Goal: Information Seeking & Learning: Learn about a topic

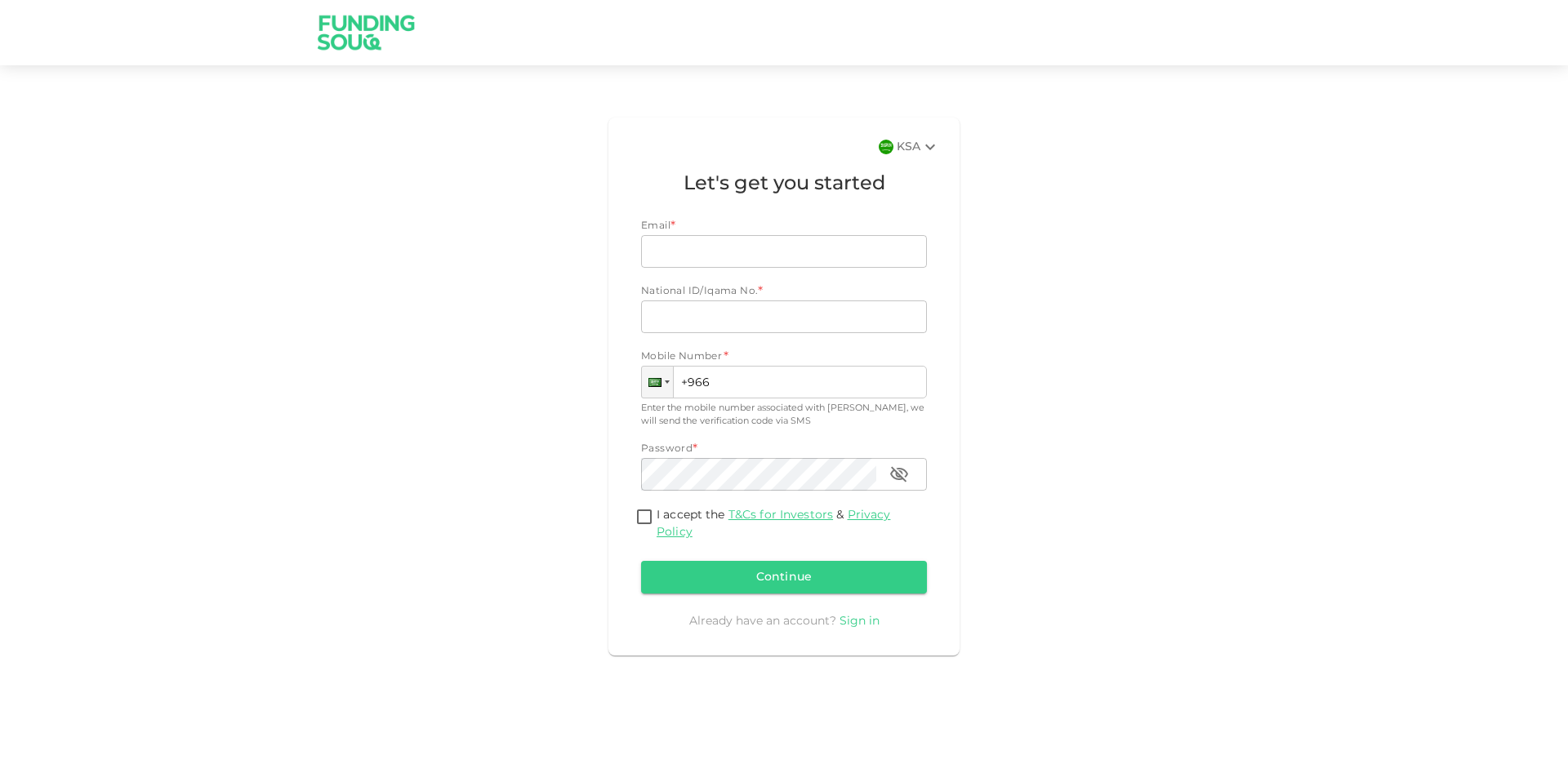
click at [853, 623] on link "Sign in" at bounding box center [859, 622] width 40 height 12
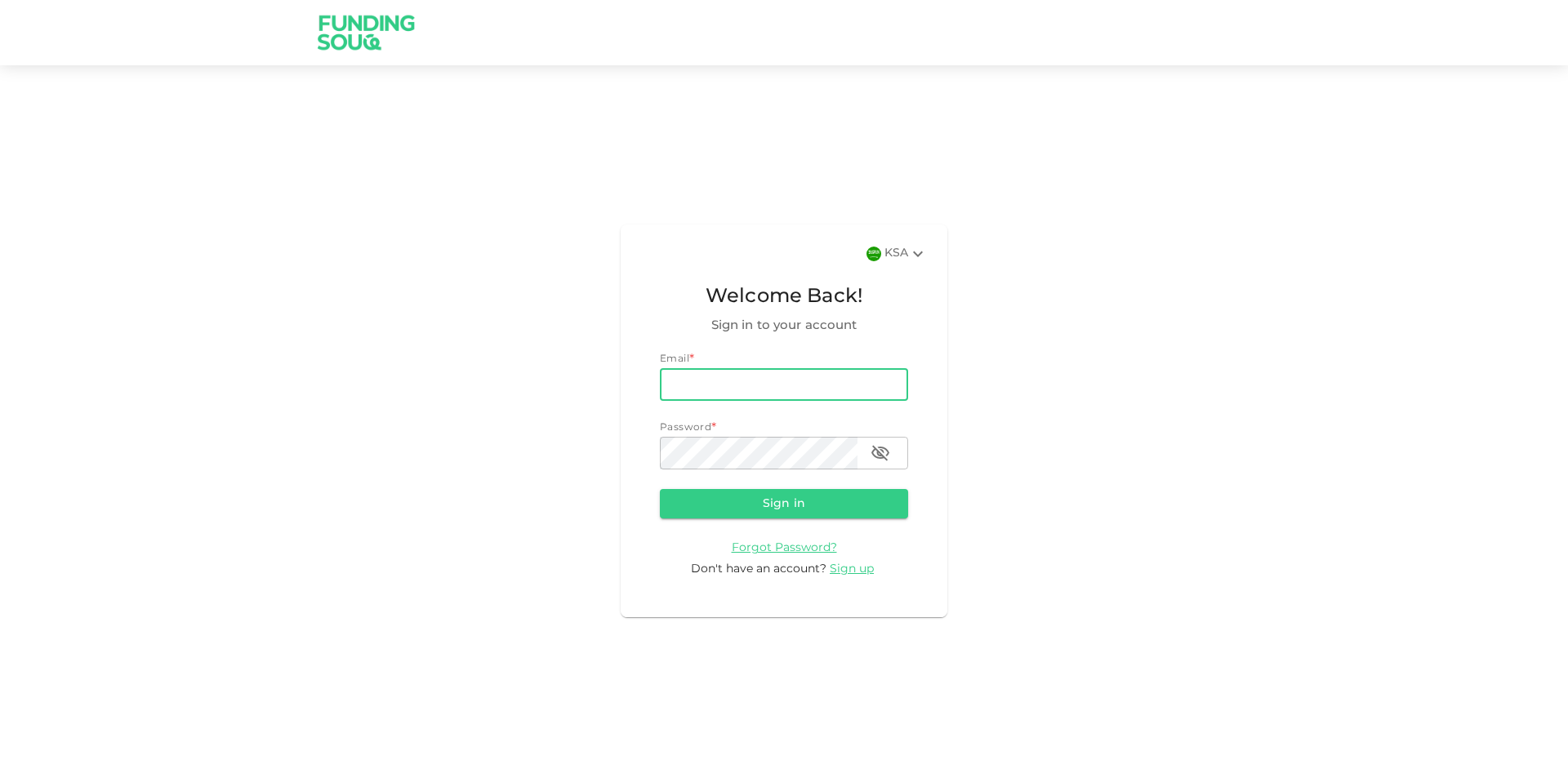
click at [698, 377] on input "email" at bounding box center [783, 384] width 248 height 33
click at [863, 570] on span "Sign up" at bounding box center [852, 569] width 44 height 12
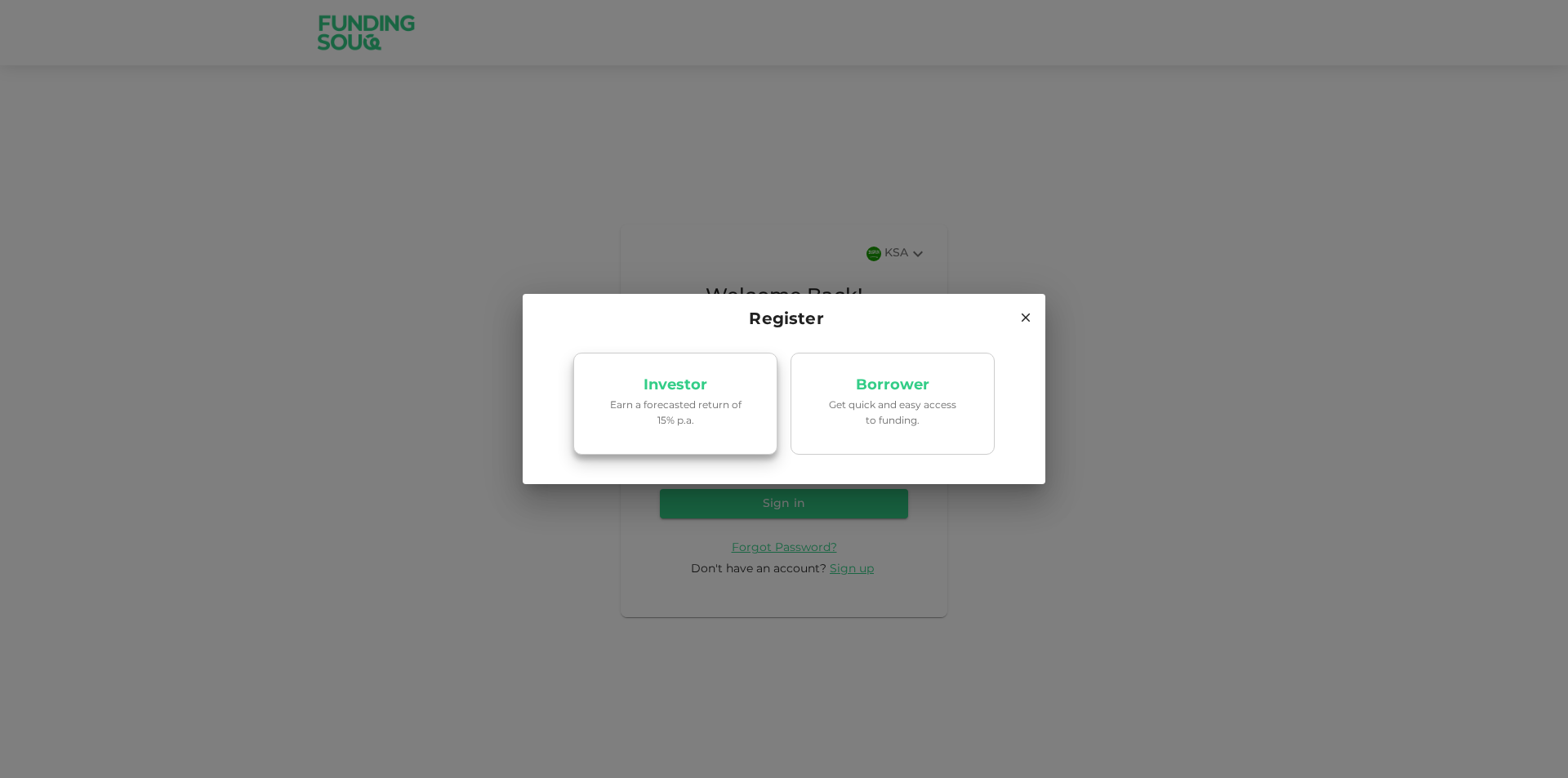
click at [661, 397] on link "Investor Earn a forecasted return of 15% p.a." at bounding box center [676, 405] width 204 height 103
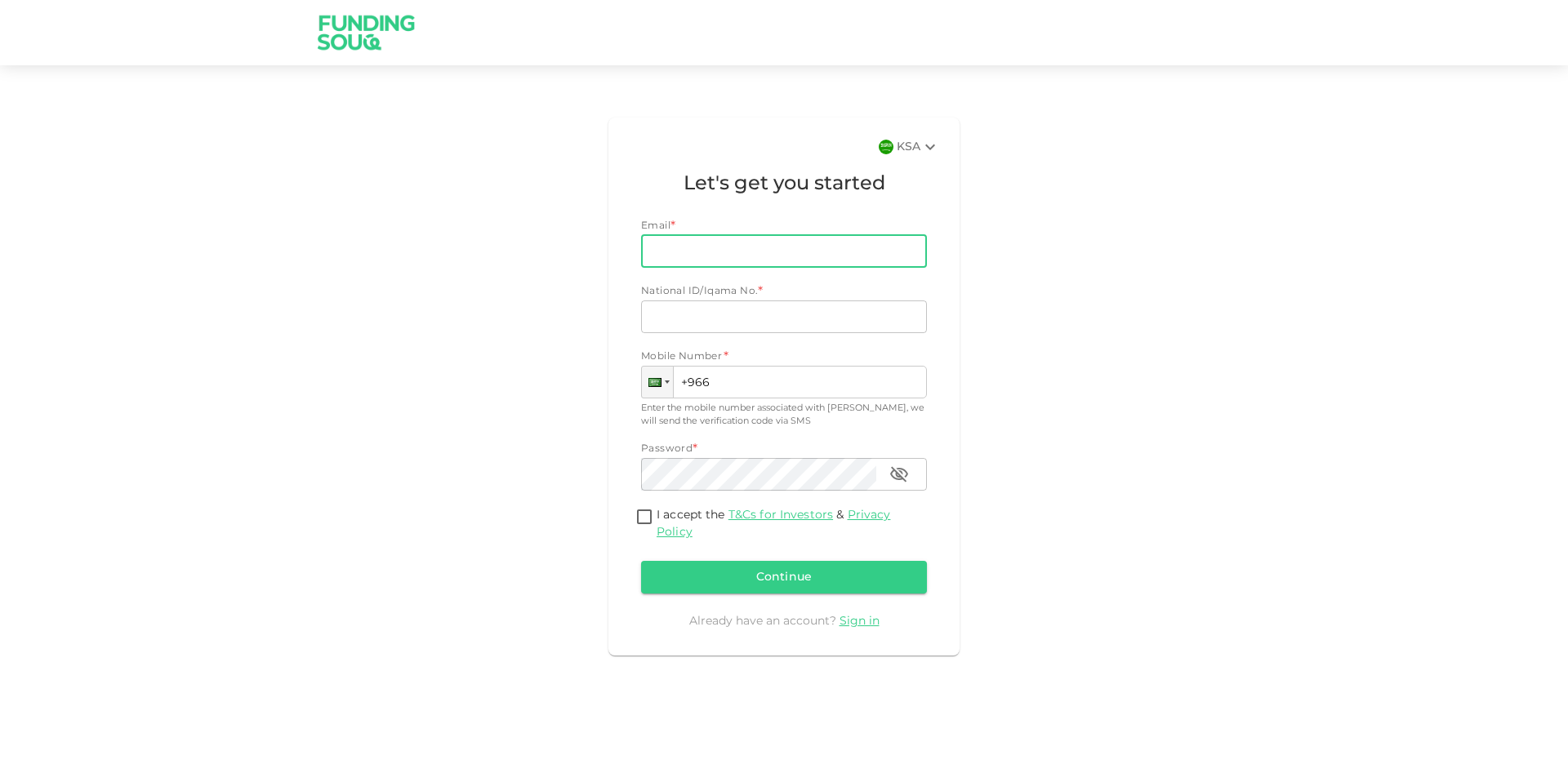
click at [712, 251] on input "Email" at bounding box center [774, 252] width 268 height 33
type input "m.alsebaeai24812@gmail.com"
click at [788, 330] on input "National ID/Iqama No." at bounding box center [783, 317] width 285 height 33
click at [770, 429] on div "Email Email m.alsebaeai24812@gmail.com Email National ID/Iqama No. * National I…" at bounding box center [783, 409] width 285 height 381
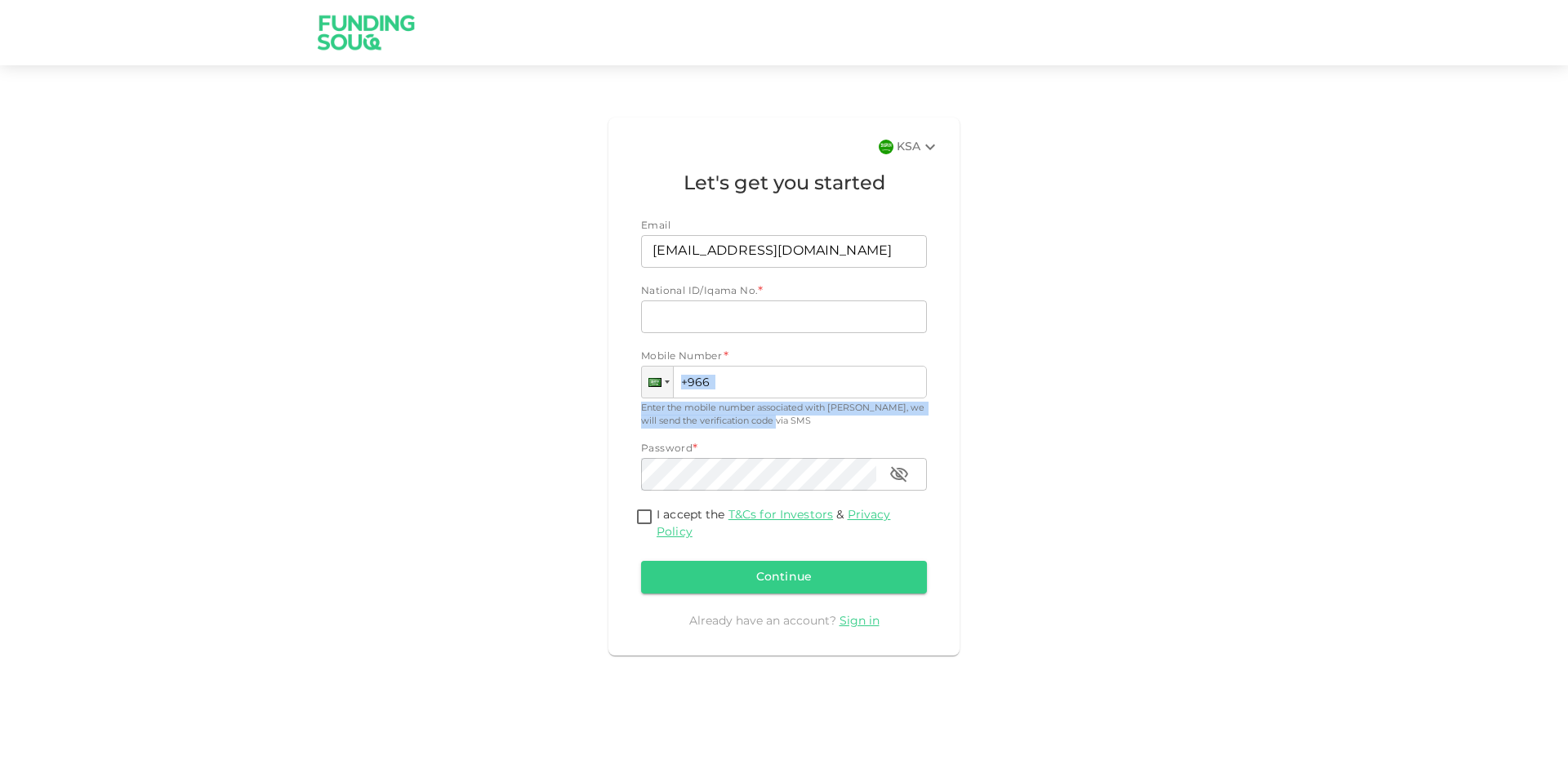
drag, startPoint x: 788, startPoint y: 426, endPoint x: 586, endPoint y: 394, distance: 204.5
click at [586, 394] on div "KSA Let's get you started Email Email m.alsebaeai24812@gmail.com Email National…" at bounding box center [783, 387] width 931 height 551
click at [583, 393] on div "KSA Let's get you started Email Email m.alsebaeai24812@gmail.com Email National…" at bounding box center [783, 387] width 931 height 551
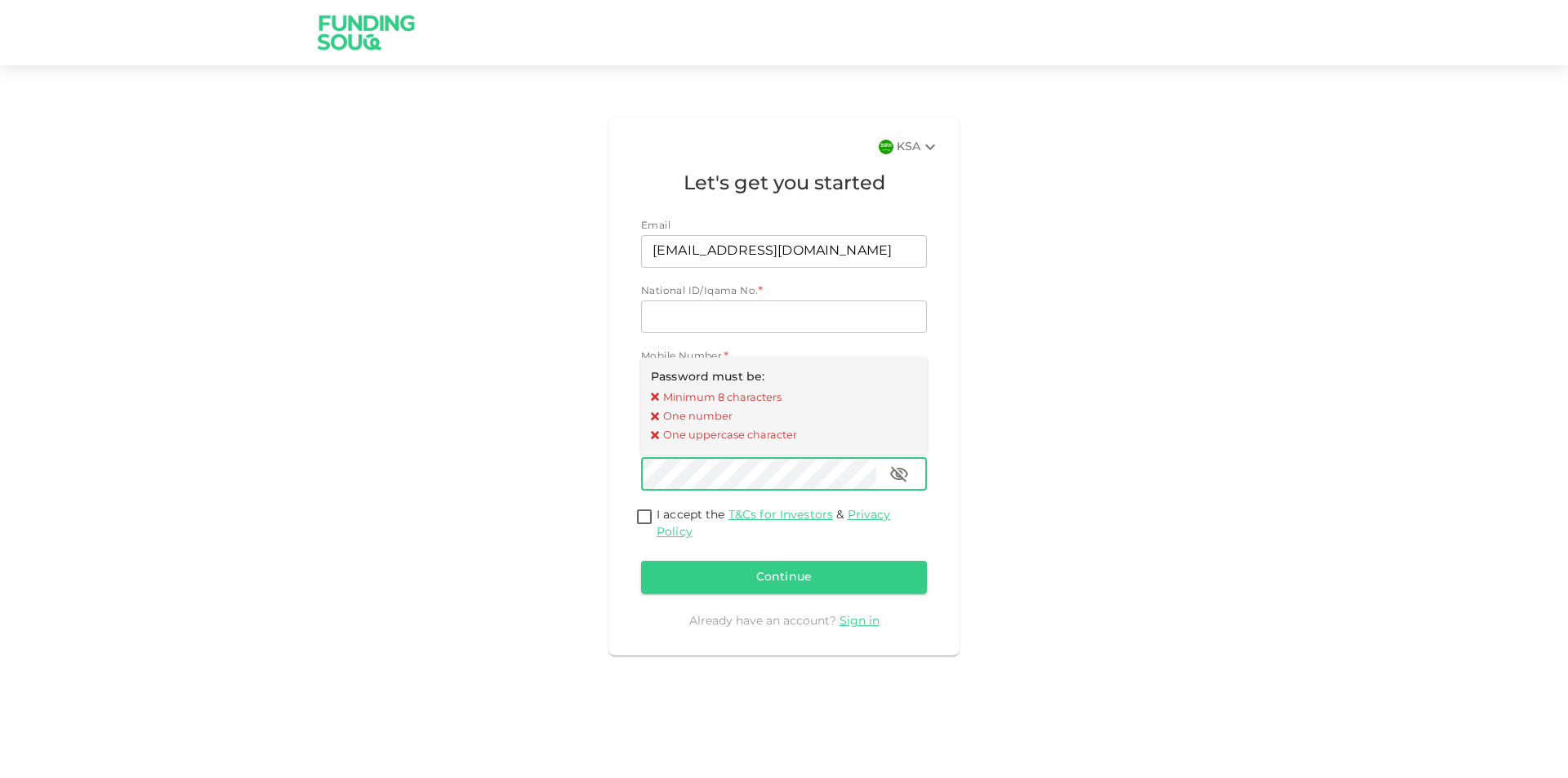
click at [541, 468] on div "KSA Let's get you started Email Email m.alsebaeai24812@gmail.com Email National…" at bounding box center [783, 387] width 931 height 551
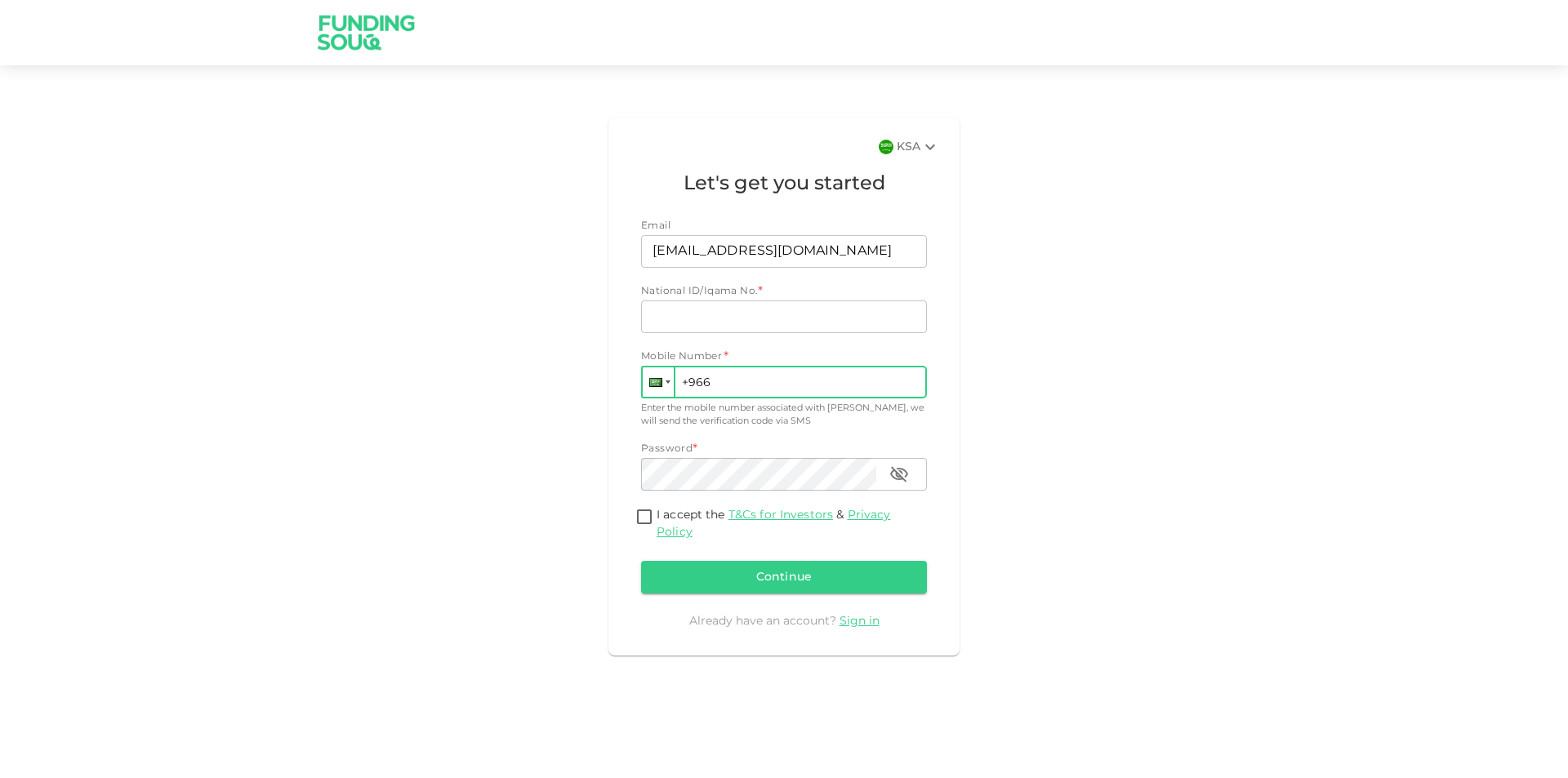
click at [663, 381] on div at bounding box center [658, 381] width 31 height 29
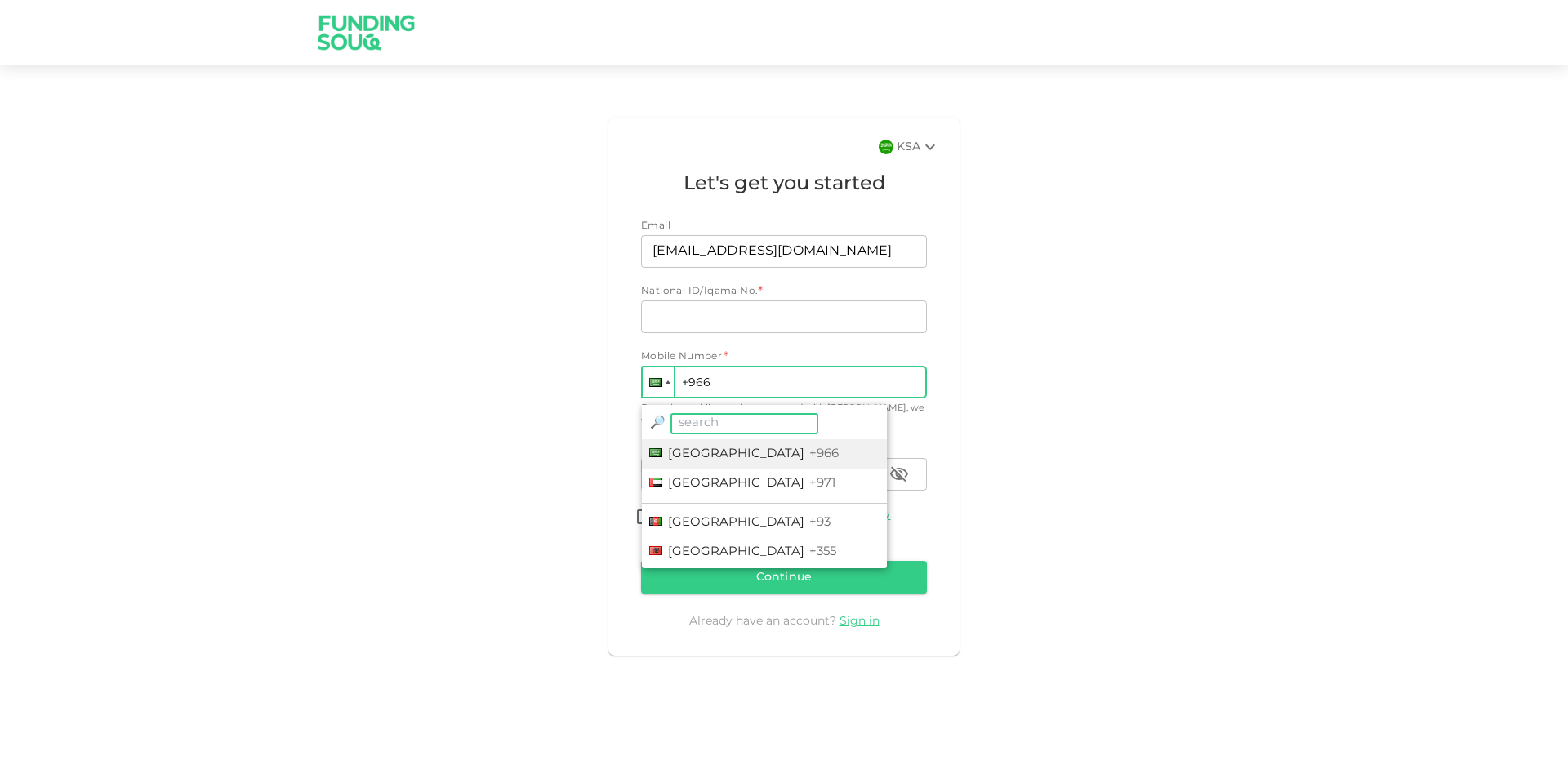
click at [663, 381] on div at bounding box center [658, 381] width 31 height 29
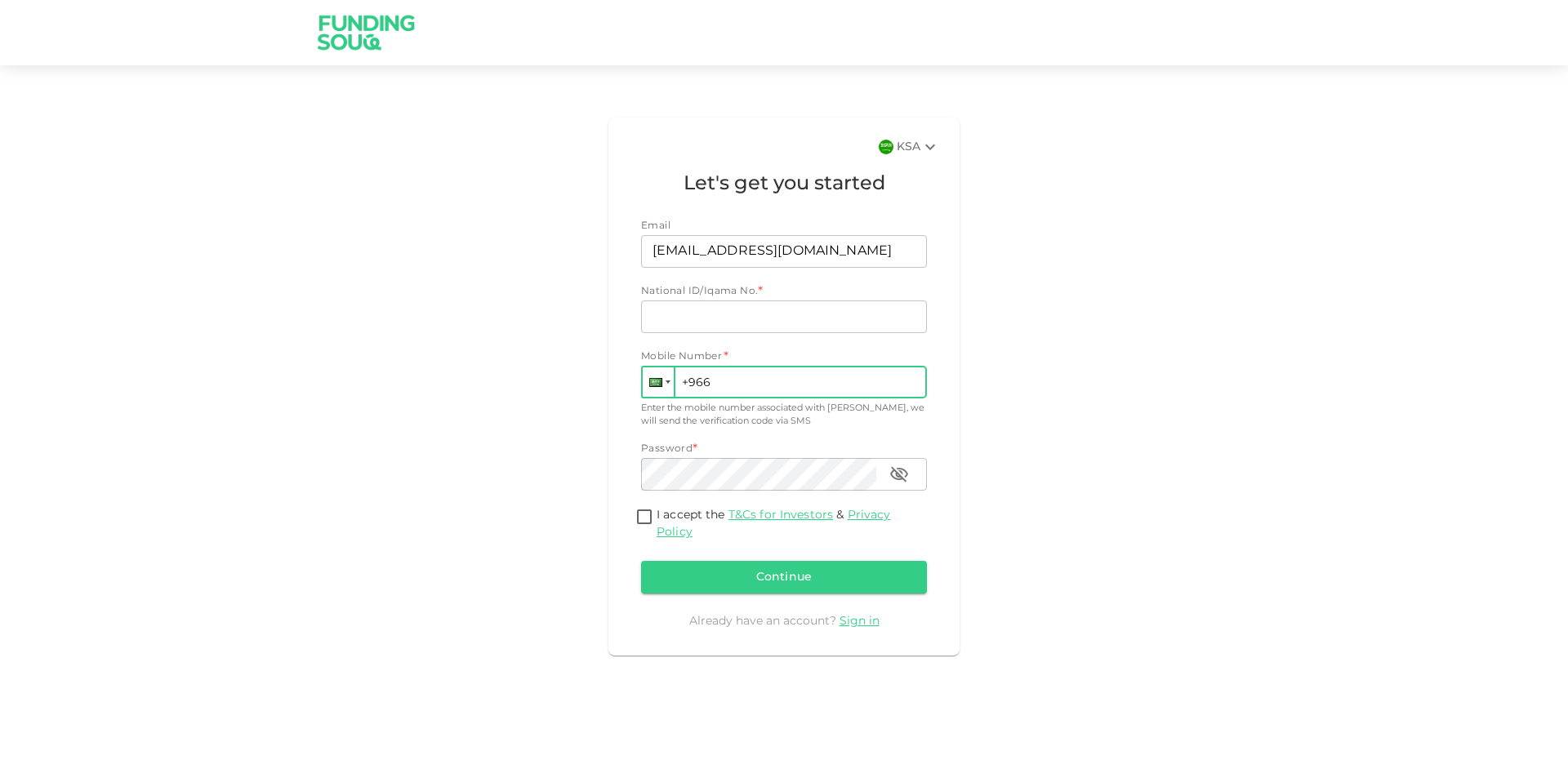
click at [663, 381] on div at bounding box center [658, 381] width 31 height 29
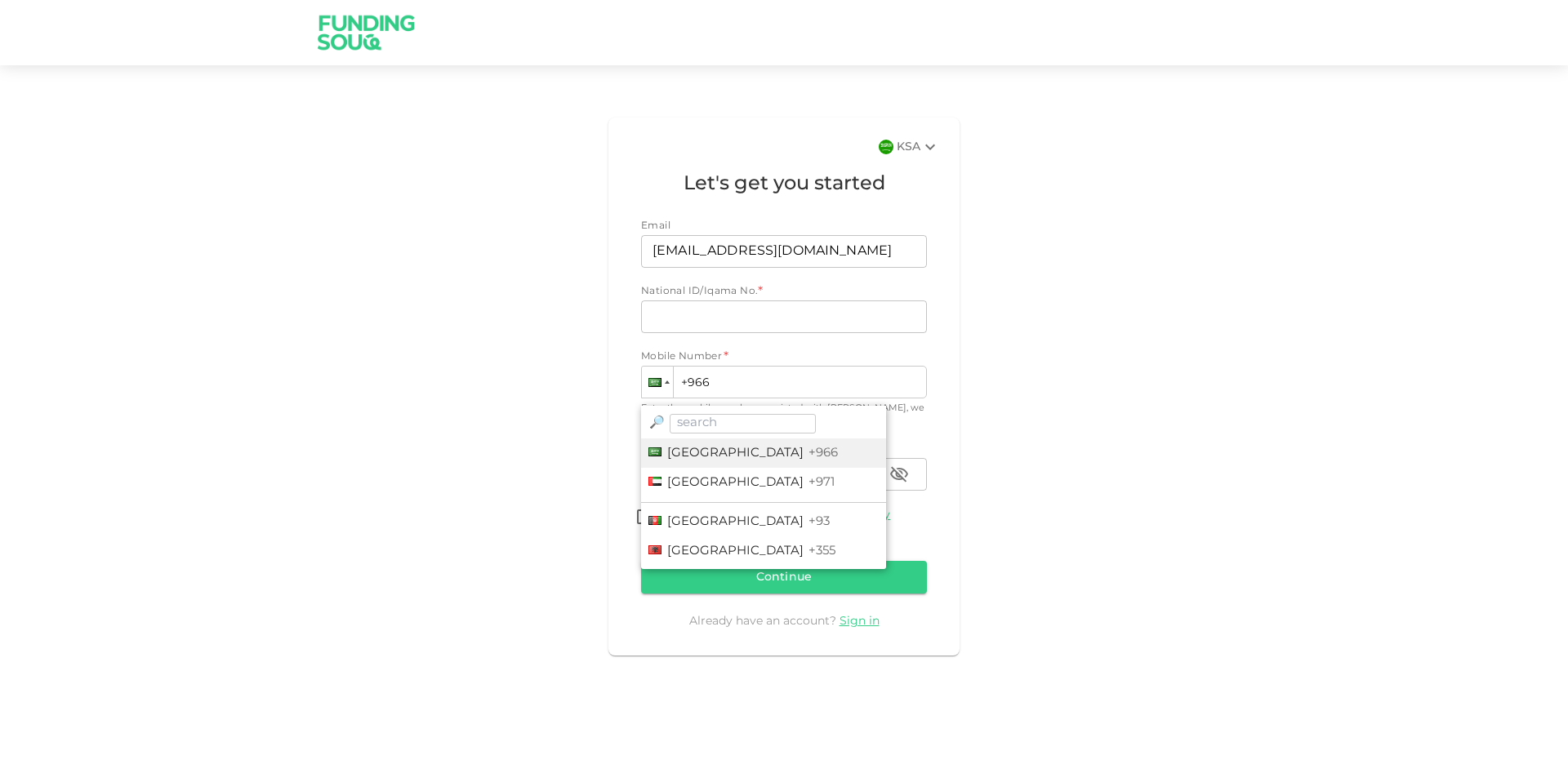
click at [418, 410] on div "KSA Let's get you started Email Email m.alsebaeai24812@gmail.com Email National…" at bounding box center [783, 387] width 931 height 551
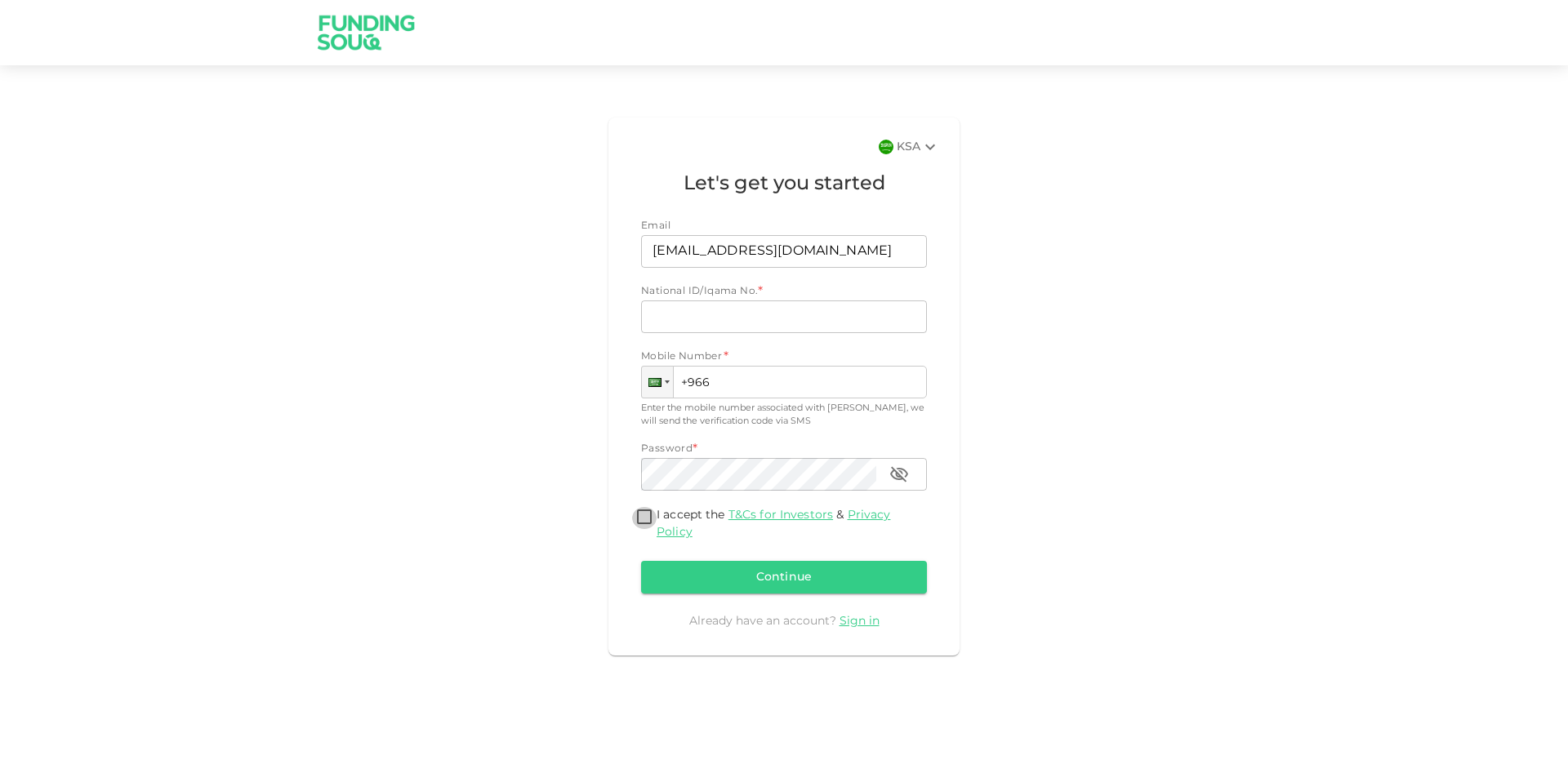
click at [636, 513] on input "I accept the T&Cs for Investors & Privacy Policy" at bounding box center [644, 517] width 25 height 22
click at [460, 430] on div "KSA Let's get you started Email Email m.alsebaeai24812@gmail.com Email National…" at bounding box center [783, 387] width 931 height 551
click at [643, 517] on input "I accept the T&Cs for Investors & Privacy Policy" at bounding box center [644, 517] width 25 height 22
checkbox input "false"
click at [660, 316] on input "National ID/Iqama No." at bounding box center [783, 317] width 285 height 33
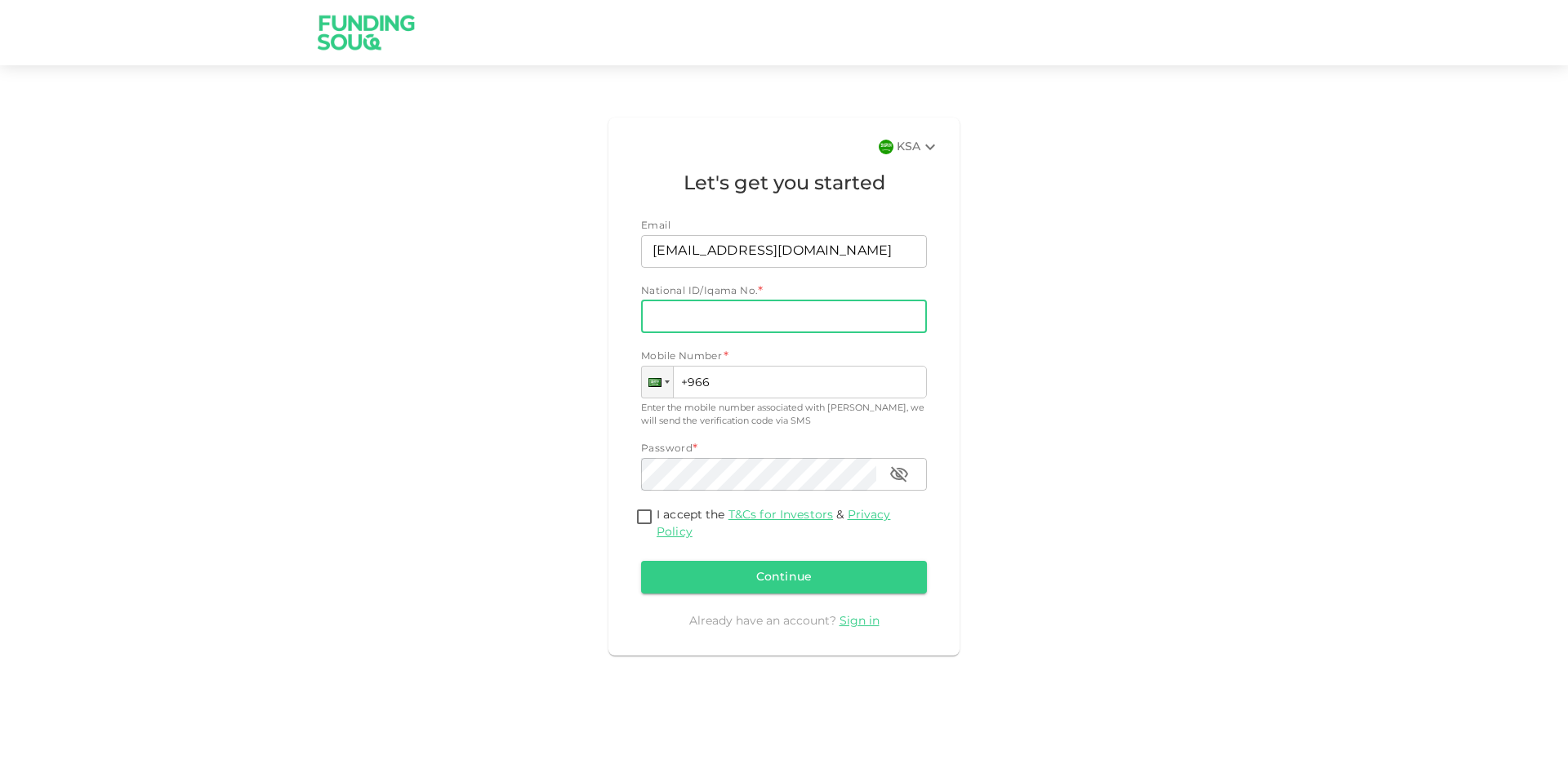
click at [896, 154] on div "KSA" at bounding box center [908, 147] width 65 height 20
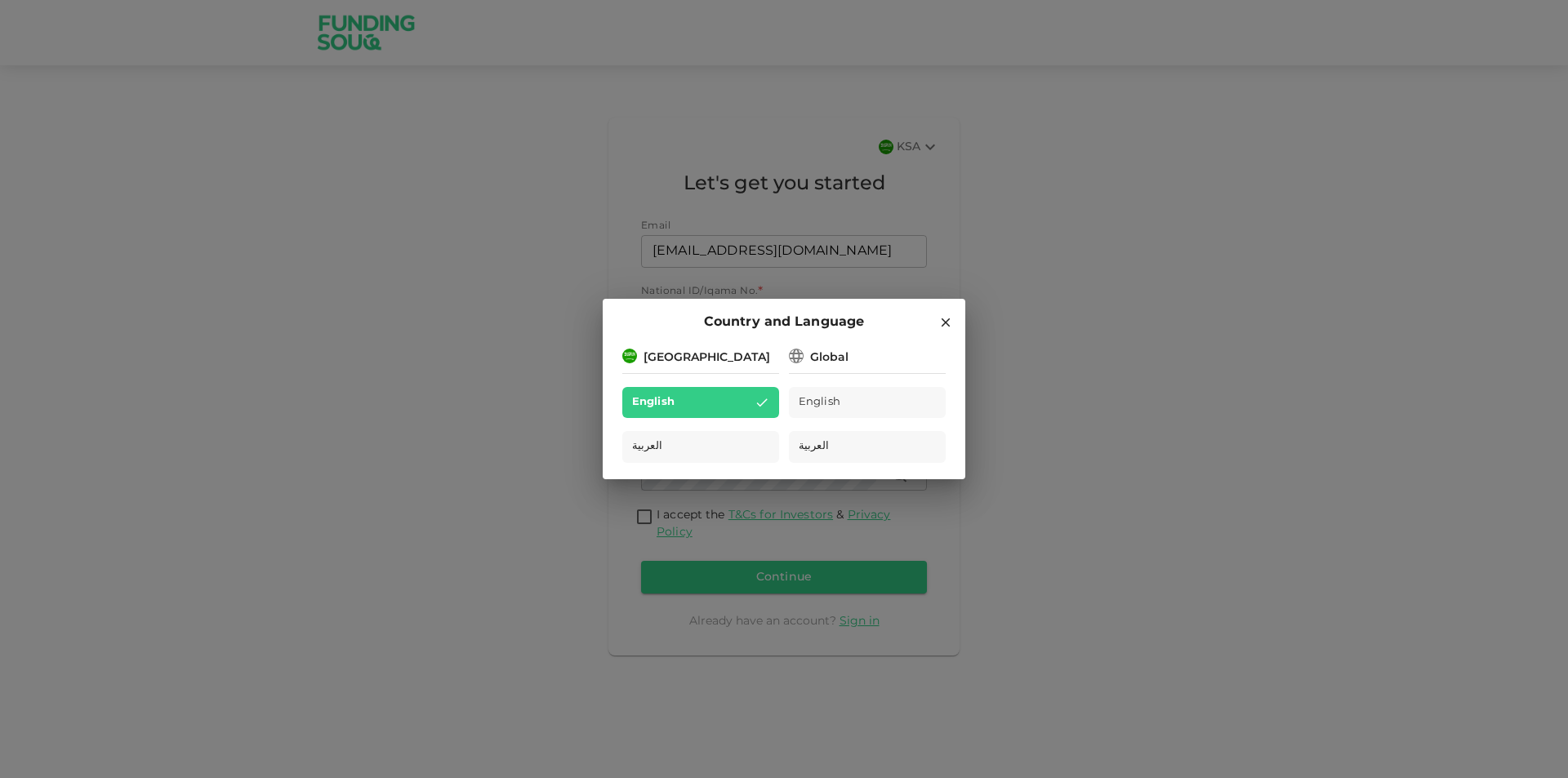
click at [942, 325] on icon at bounding box center [946, 323] width 9 height 9
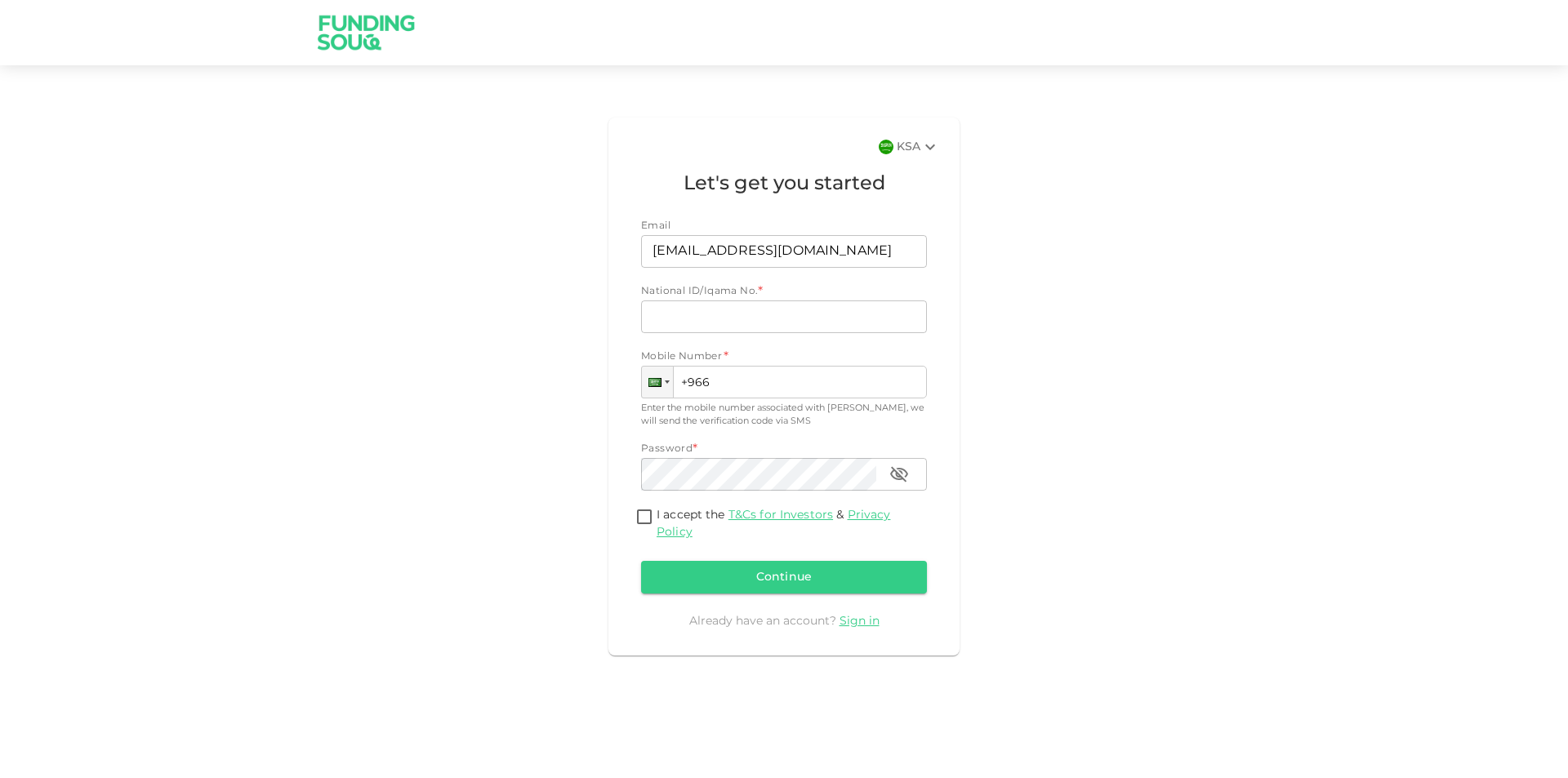
click at [928, 144] on icon at bounding box center [930, 147] width 20 height 20
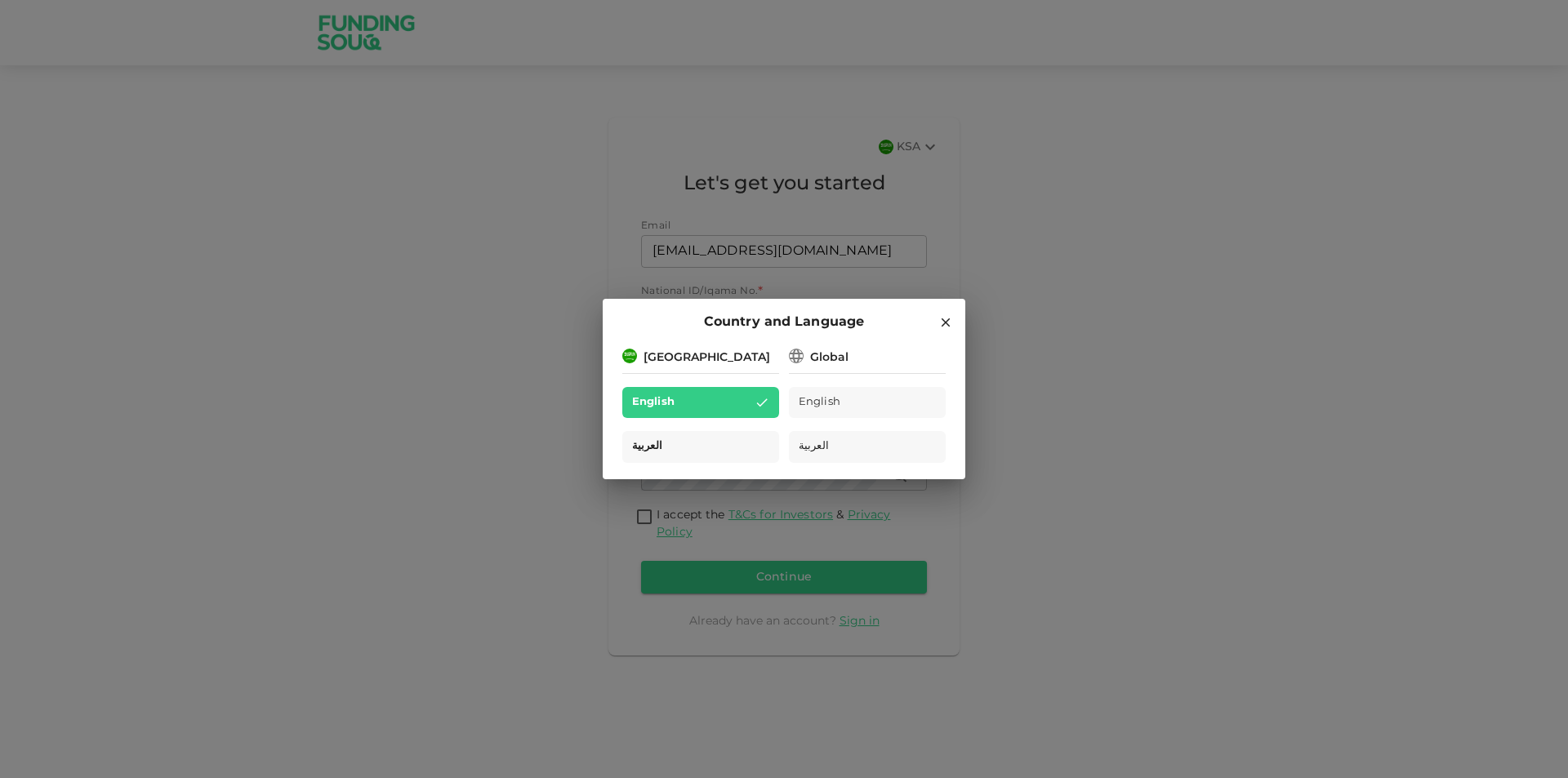
click at [689, 445] on div "العربية" at bounding box center [700, 447] width 156 height 32
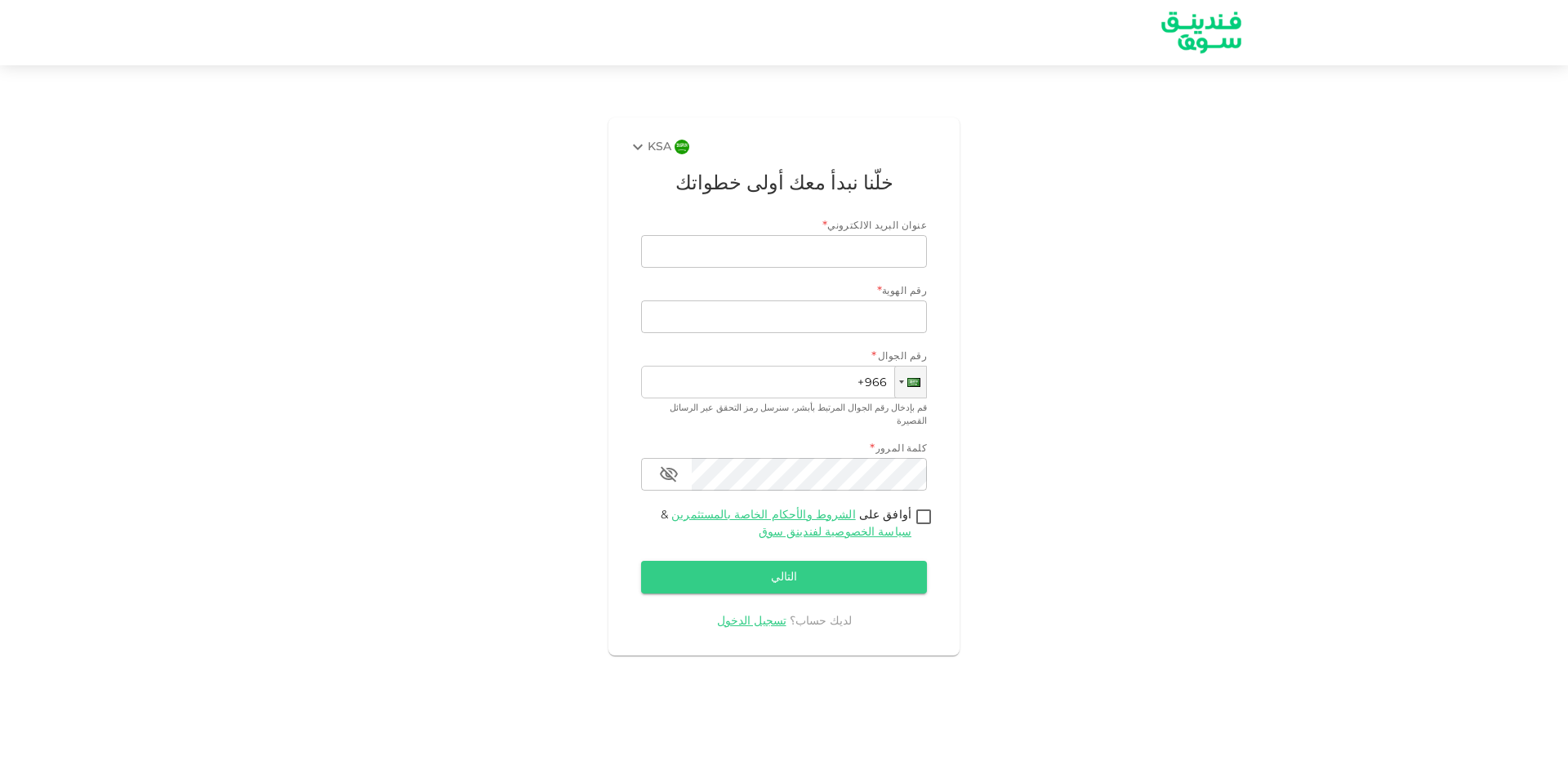
click at [676, 151] on img at bounding box center [682, 147] width 15 height 15
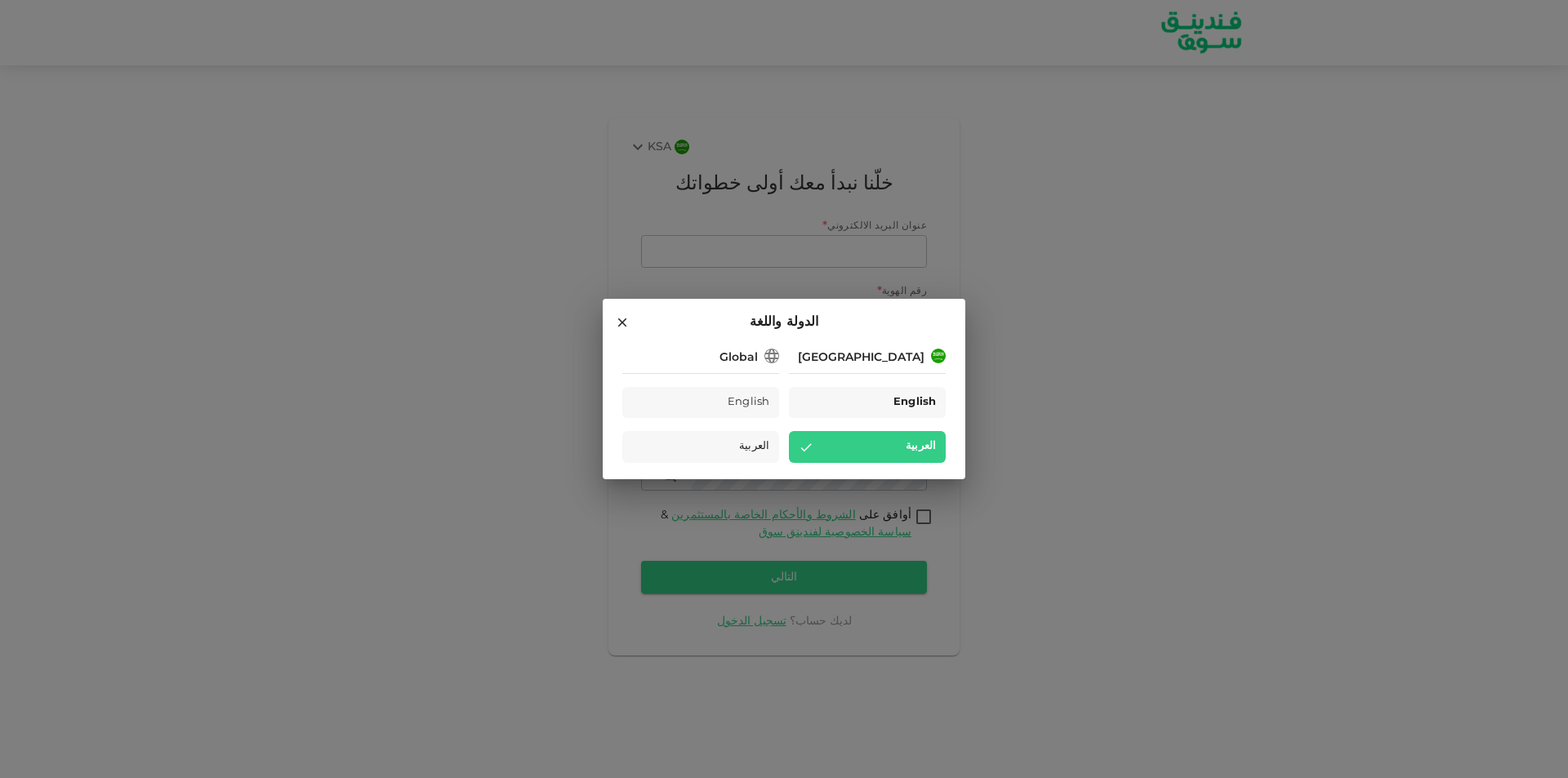
click at [825, 393] on div "English" at bounding box center [867, 403] width 156 height 32
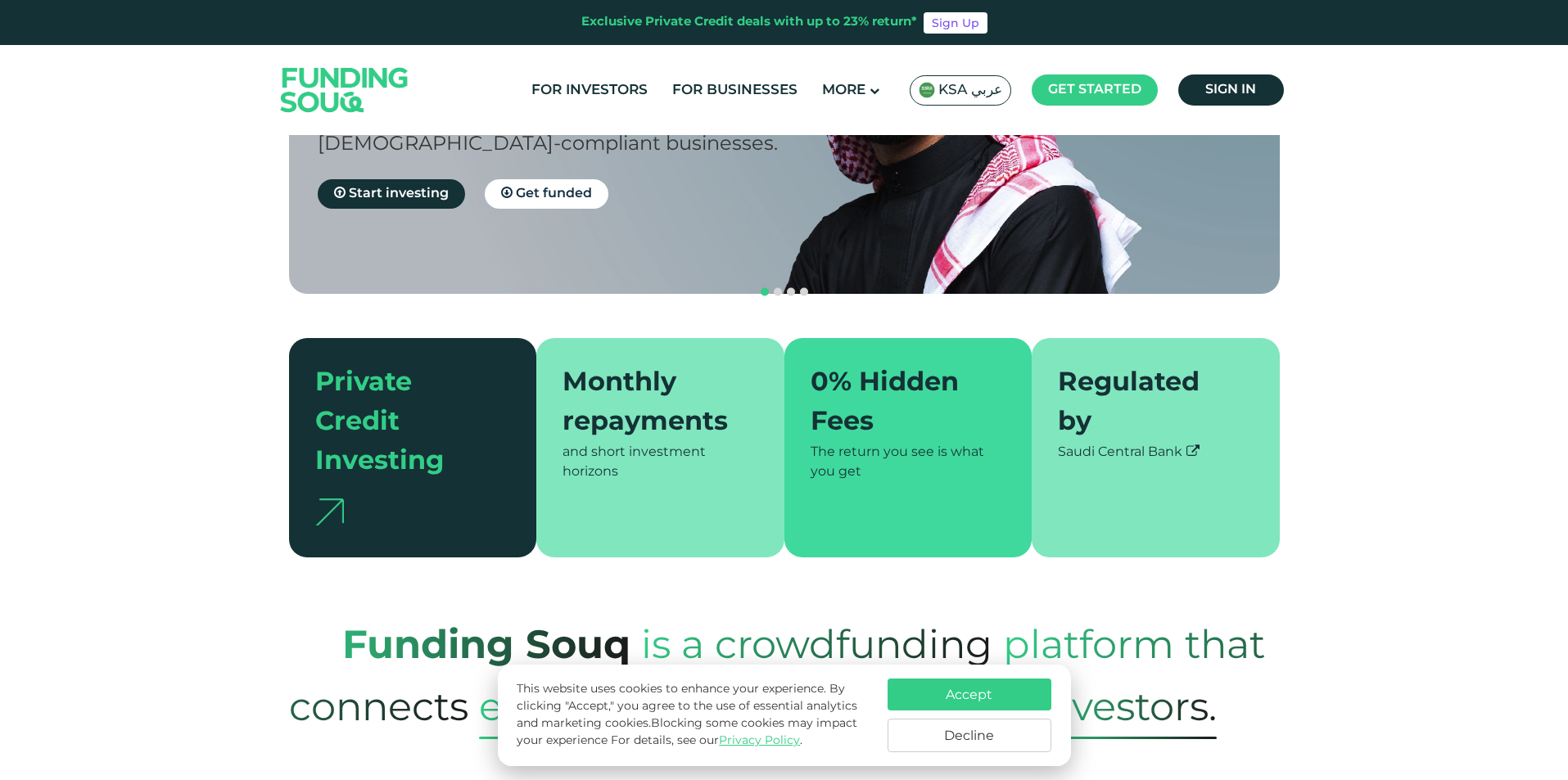
scroll to position [246, 0]
click at [645, 377] on div "Monthly repayments" at bounding box center [650, 405] width 176 height 78
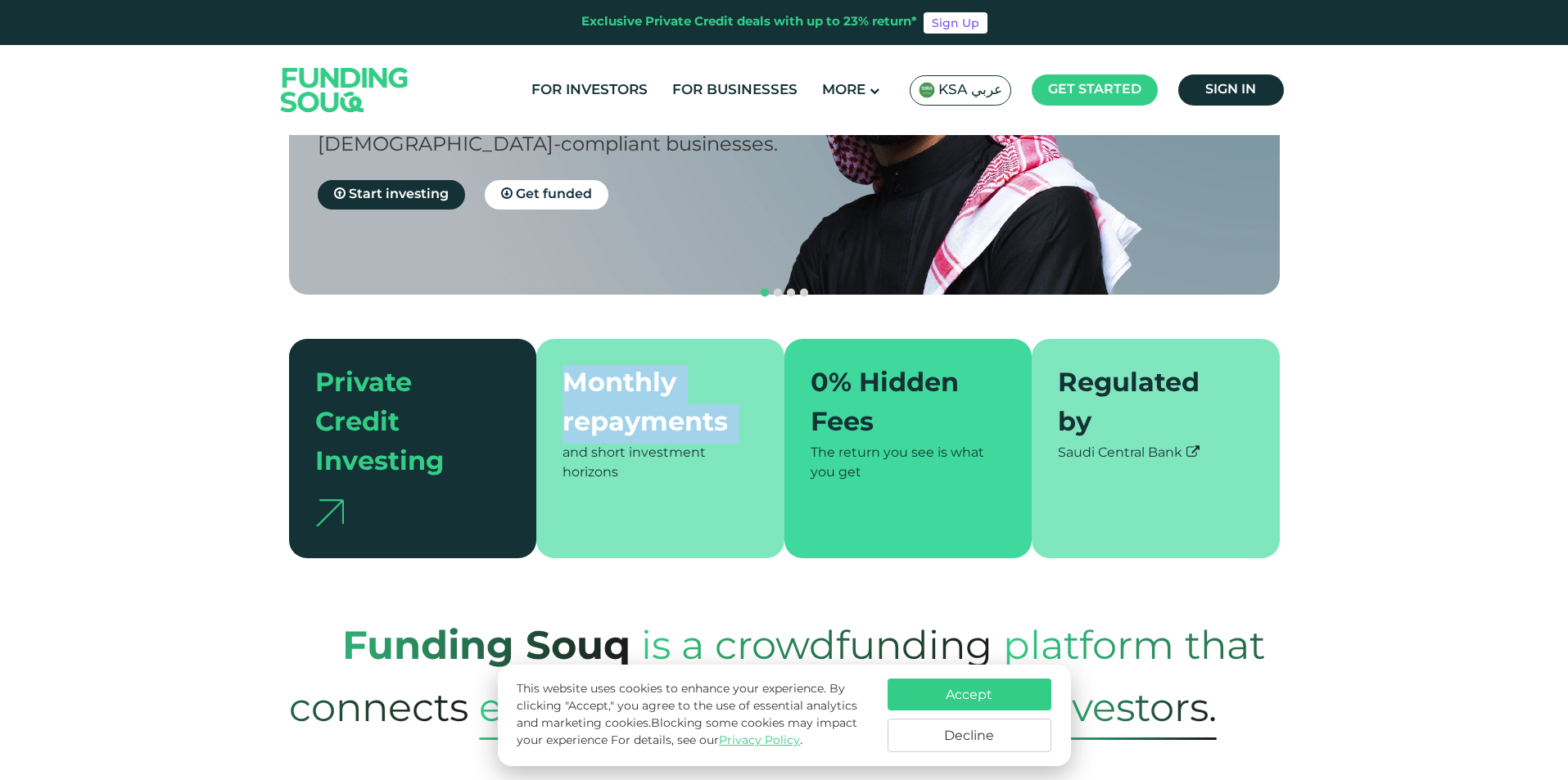
click at [645, 377] on div "Monthly repayments" at bounding box center [650, 405] width 176 height 78
click at [653, 444] on div "and short investment horizons" at bounding box center [661, 464] width 196 height 39
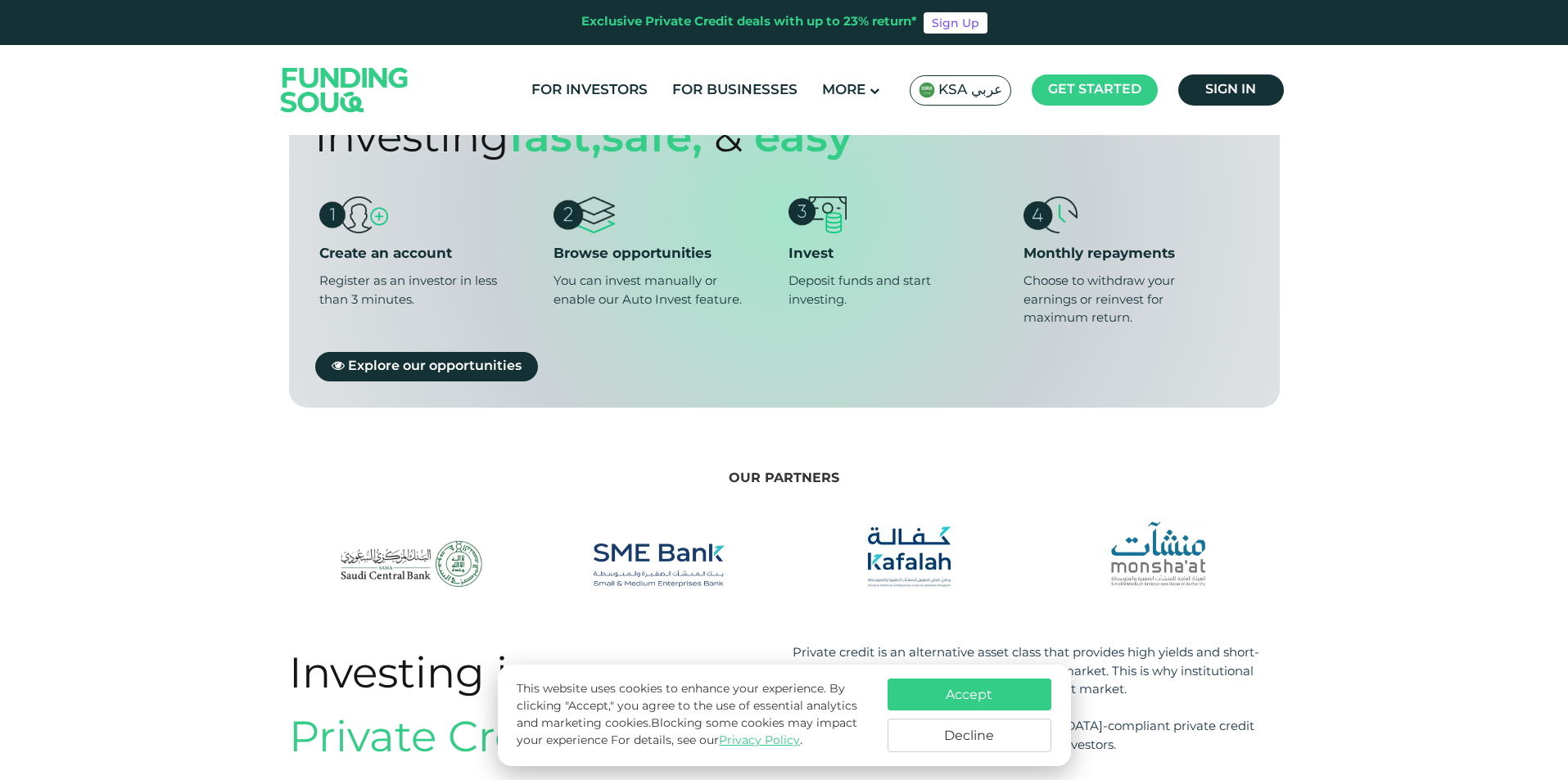
scroll to position [1146, 0]
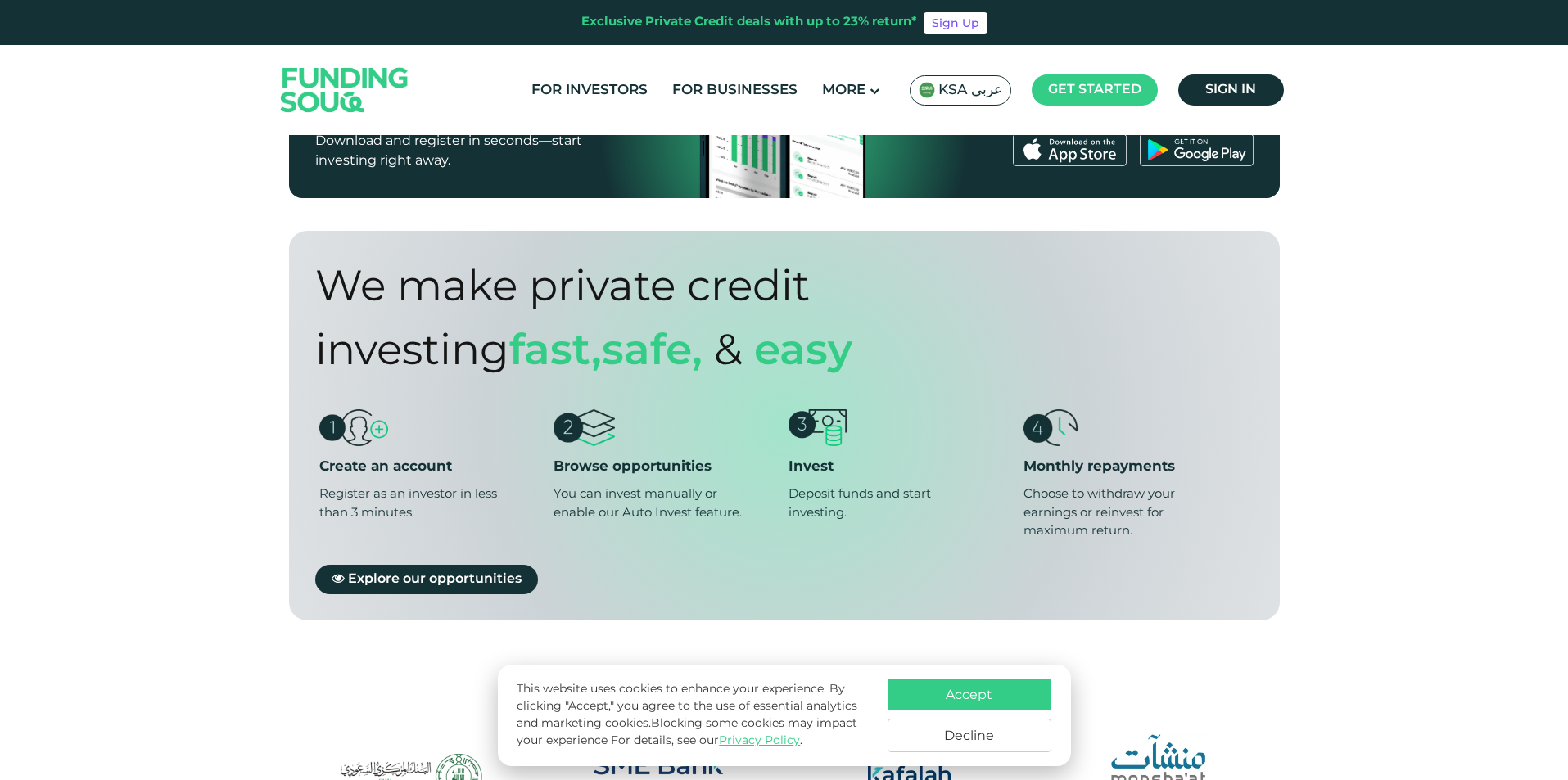
click at [688, 458] on div "Browse opportunities" at bounding box center [666, 467] width 226 height 18
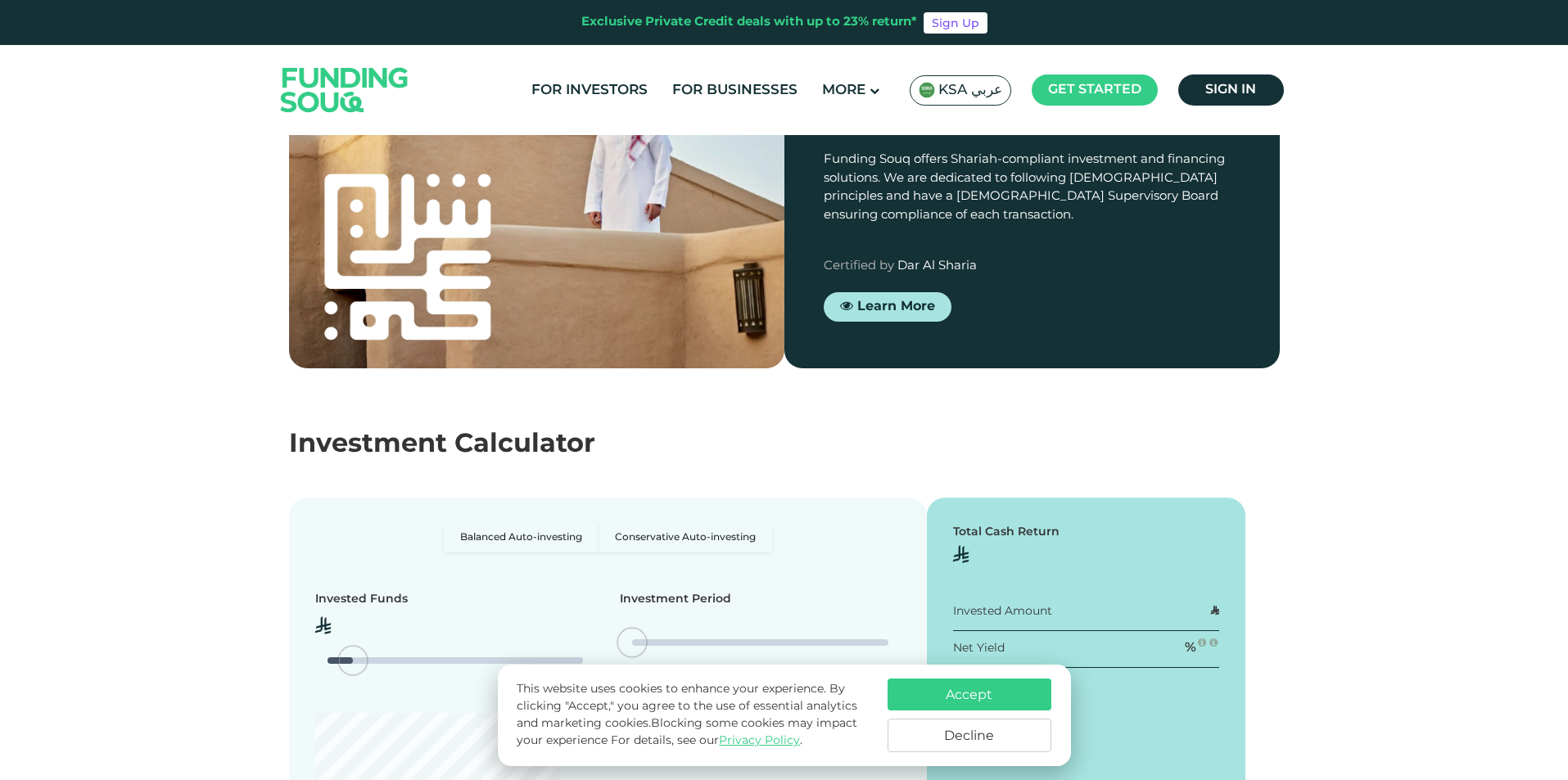
type tc-range-slider "4"
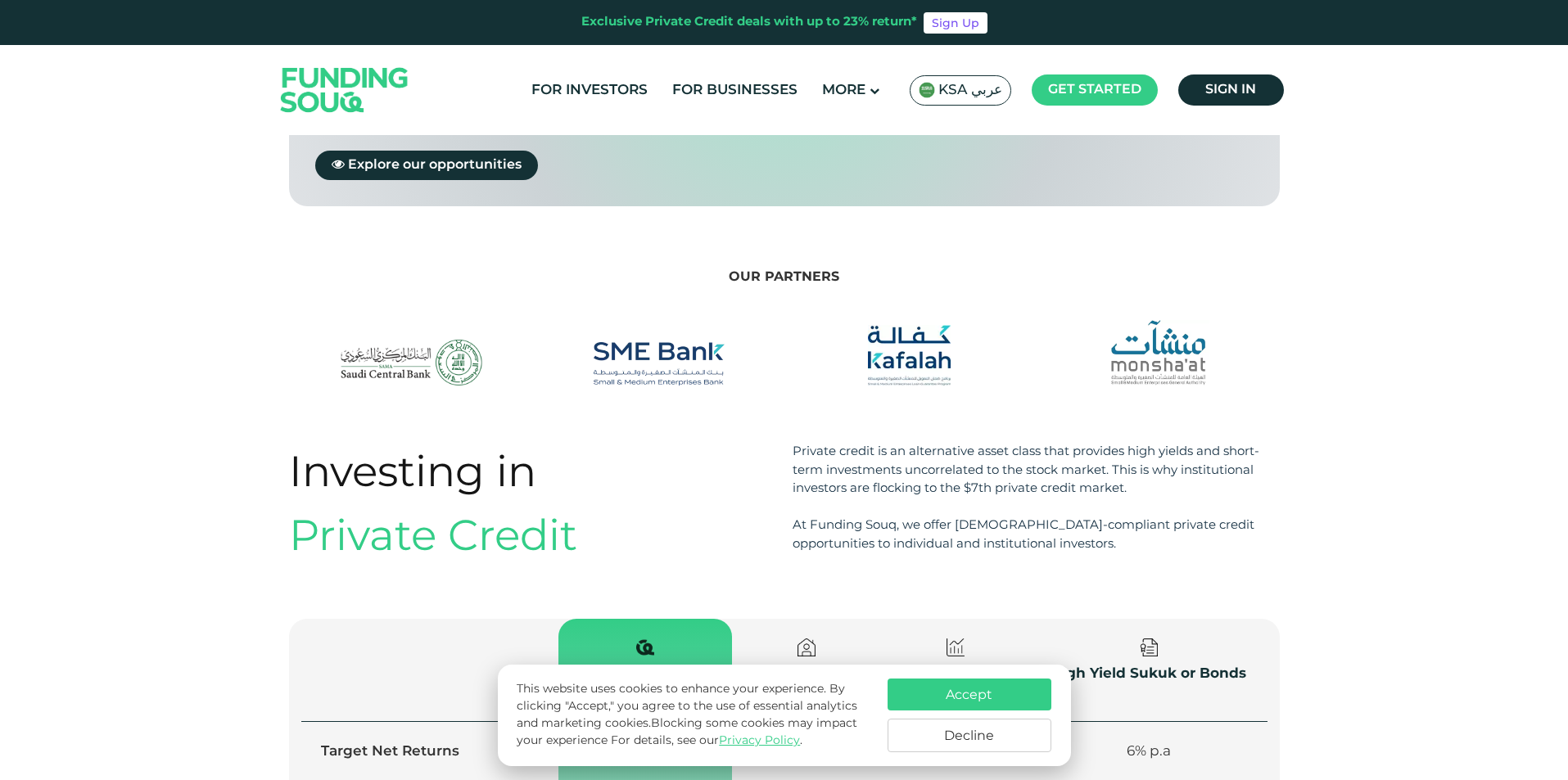
scroll to position [1474, 0]
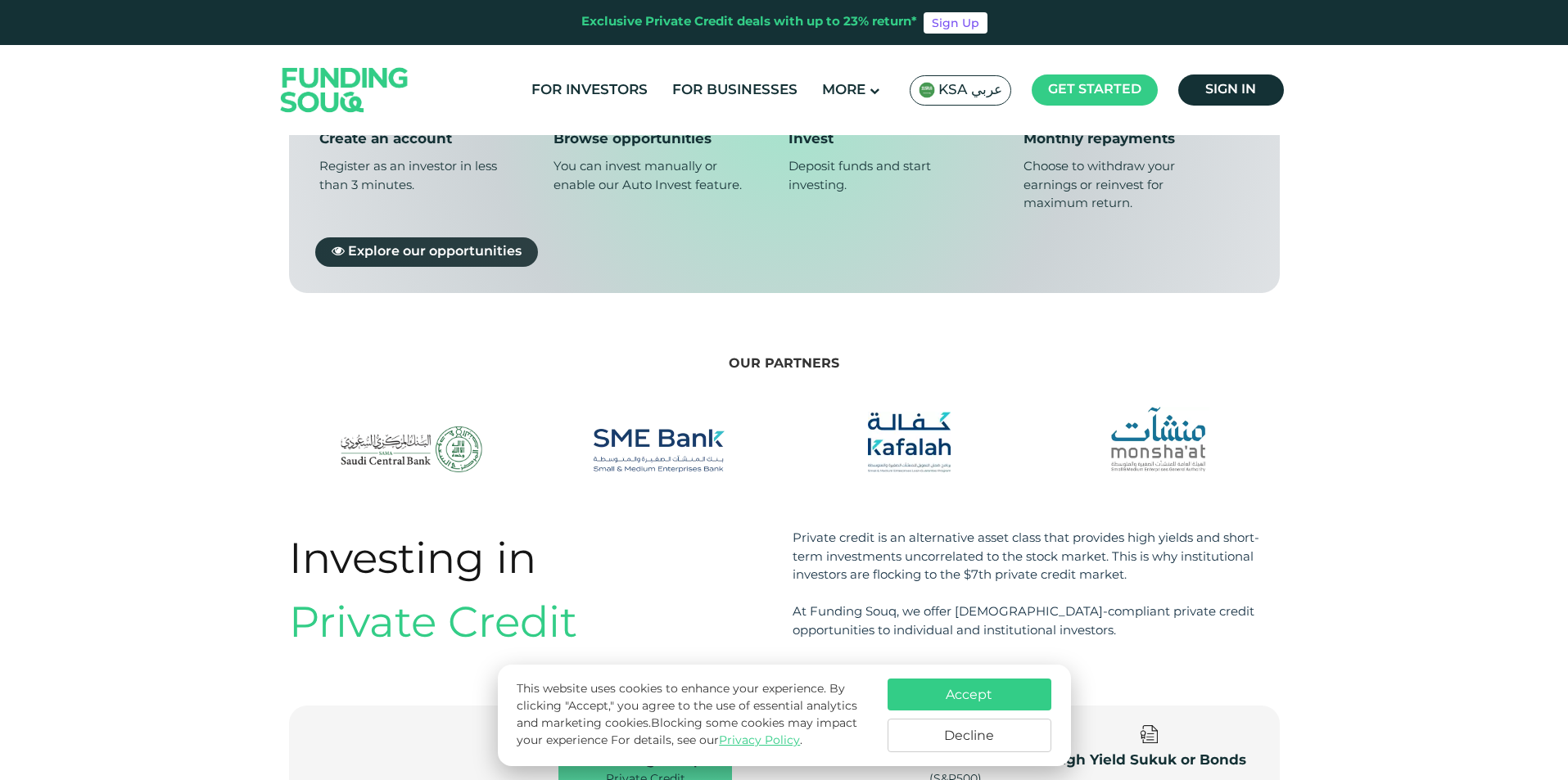
click at [467, 236] on link "Explore our opportunities" at bounding box center [427, 250] width 223 height 29
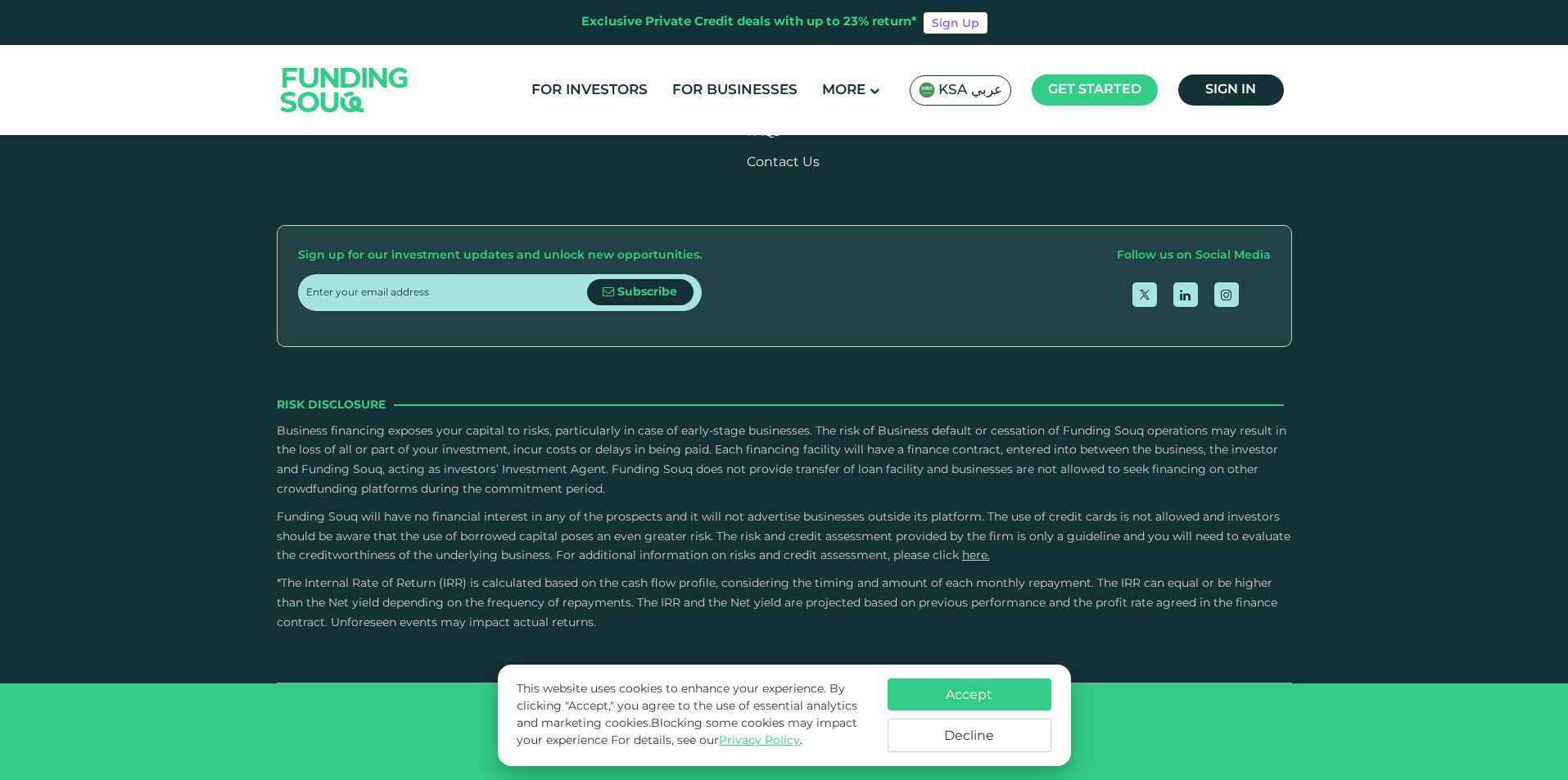
type tc-range-slider "4"
type tc-range-slider "40000"
drag, startPoint x: 359, startPoint y: 414, endPoint x: 190, endPoint y: 443, distance: 171.5
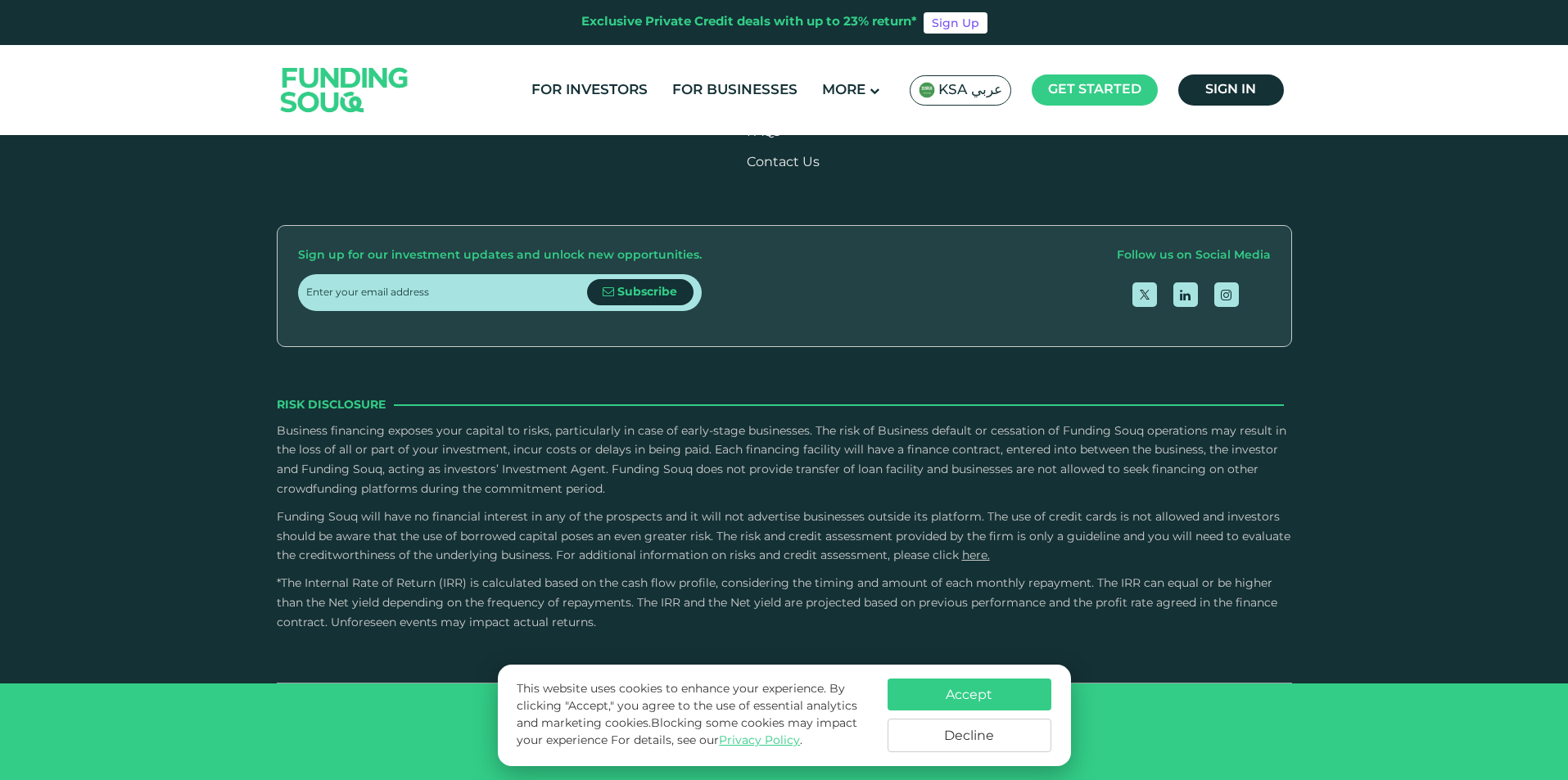
drag, startPoint x: 319, startPoint y: 430, endPoint x: 332, endPoint y: 434, distance: 13.6
type tc-range-slider "10000"
drag, startPoint x: 819, startPoint y: 432, endPoint x: 545, endPoint y: 429, distance: 274.0
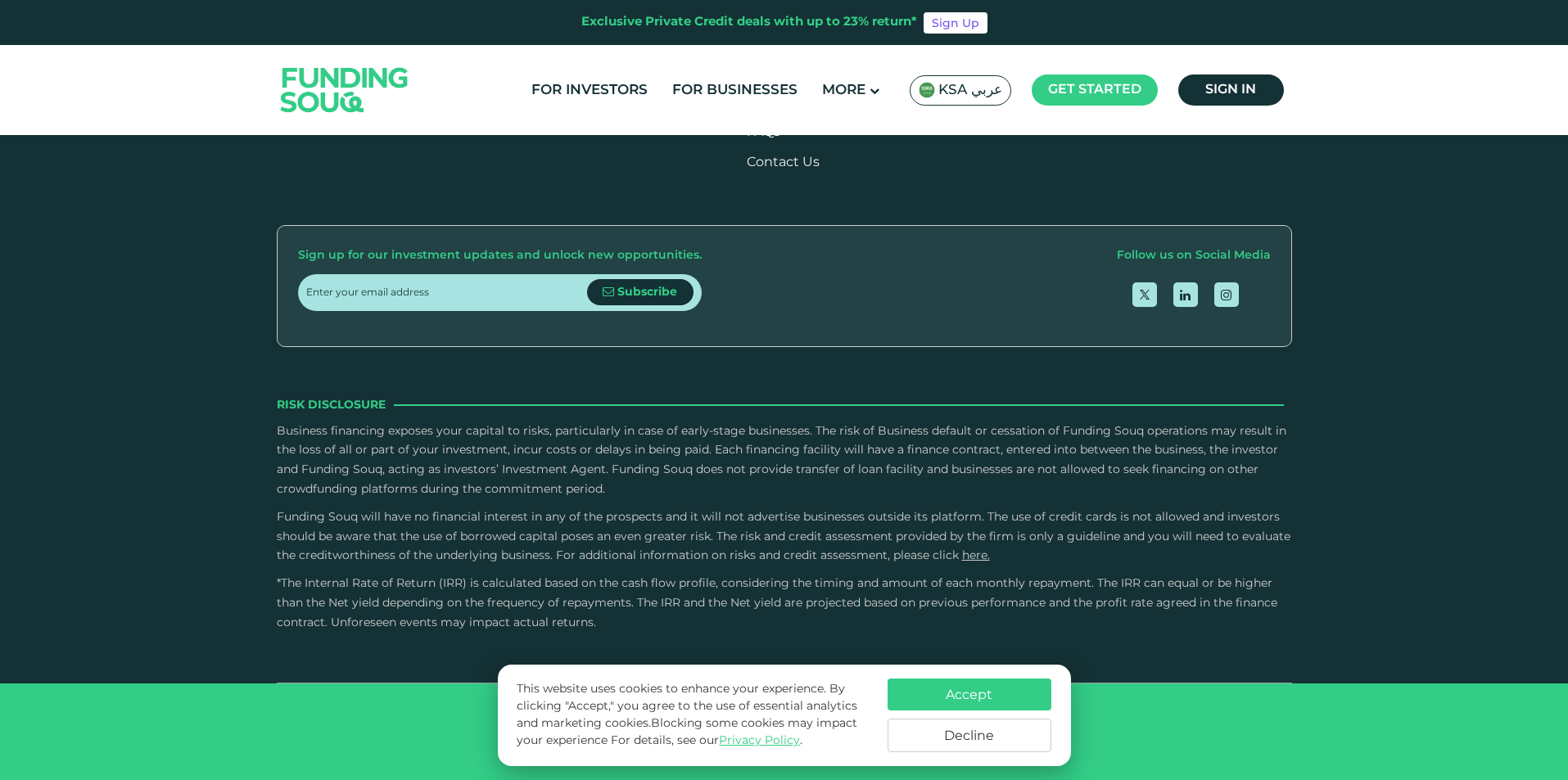
type tc-range-slider "4"
drag, startPoint x: 640, startPoint y: 419, endPoint x: 806, endPoint y: 418, distance: 166.0
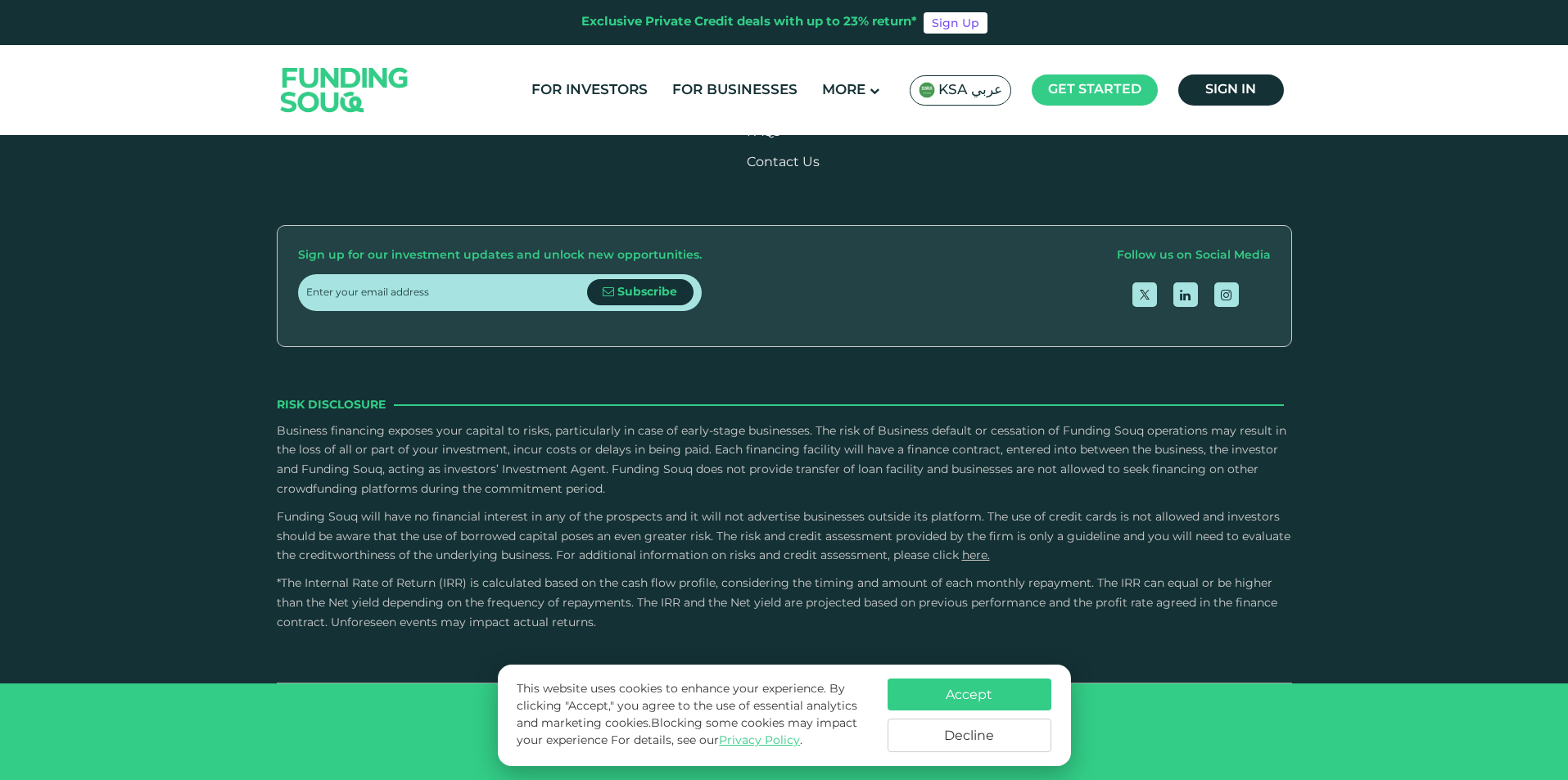
scroll to position [2960, 0]
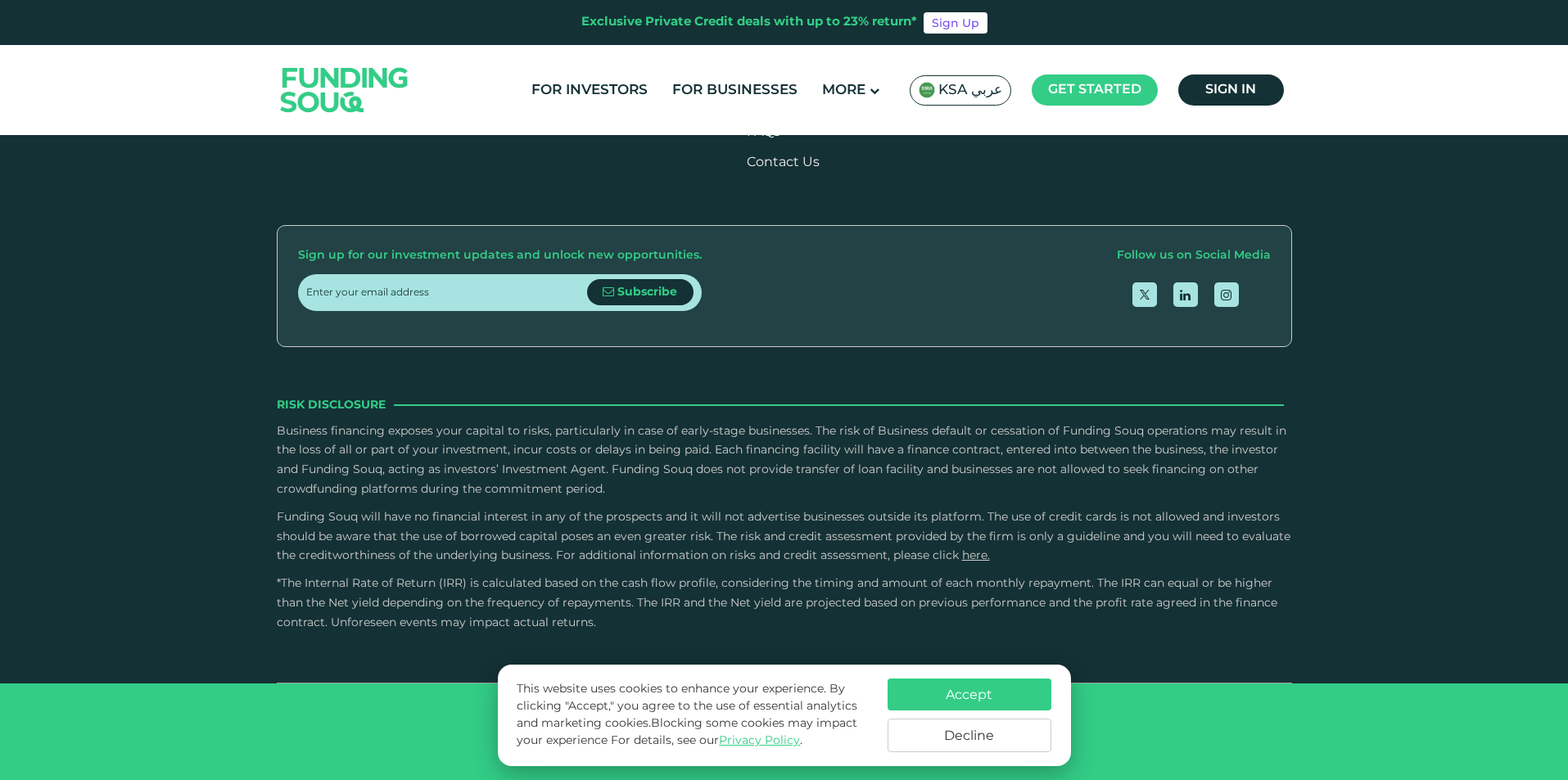
scroll to position [3370, 0]
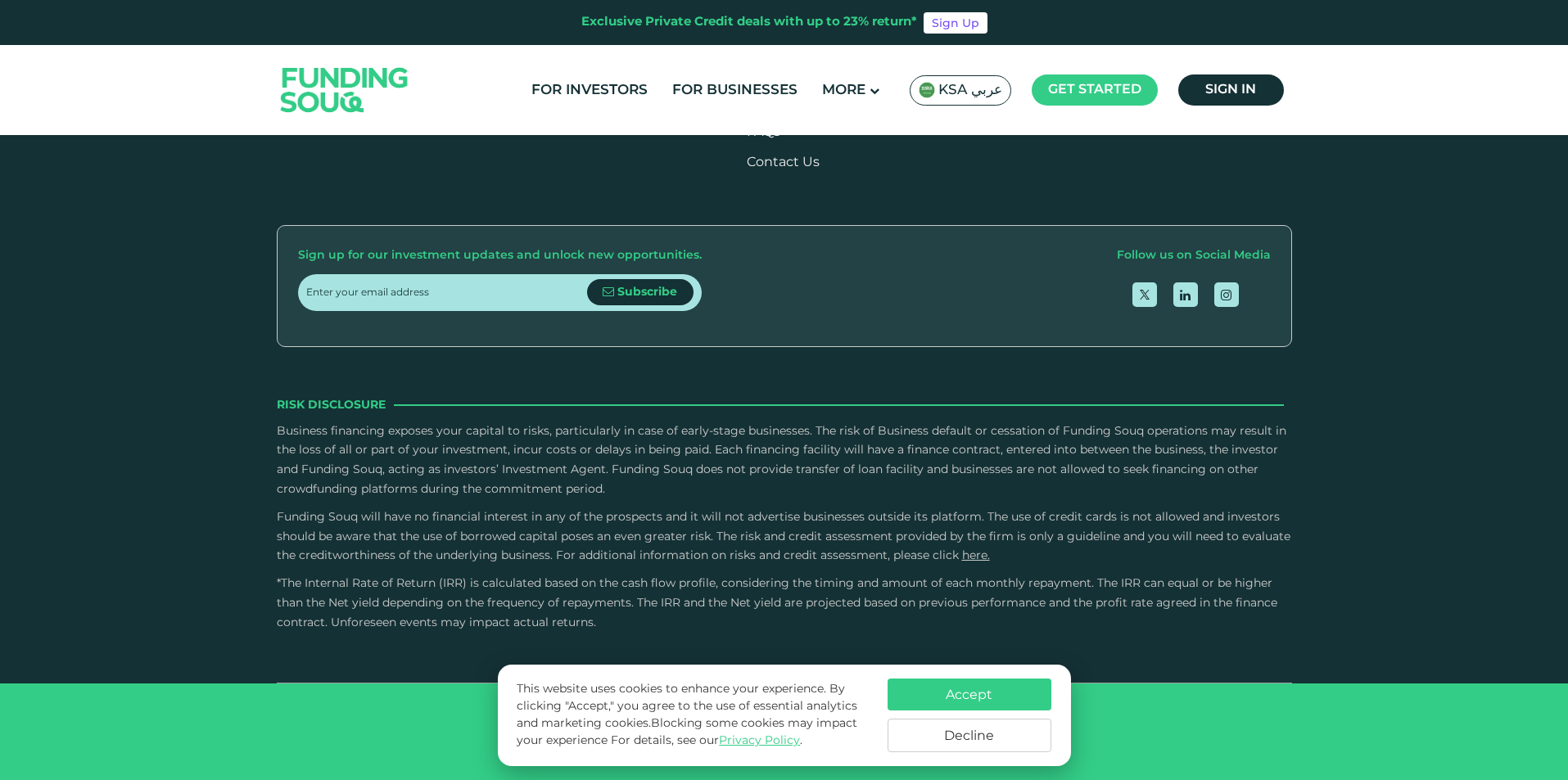
drag, startPoint x: 550, startPoint y: 413, endPoint x: 892, endPoint y: 444, distance: 343.4
drag, startPoint x: 719, startPoint y: 421, endPoint x: 1040, endPoint y: 421, distance: 321.0
drag, startPoint x: 1177, startPoint y: 450, endPoint x: 620, endPoint y: 453, distance: 557.0
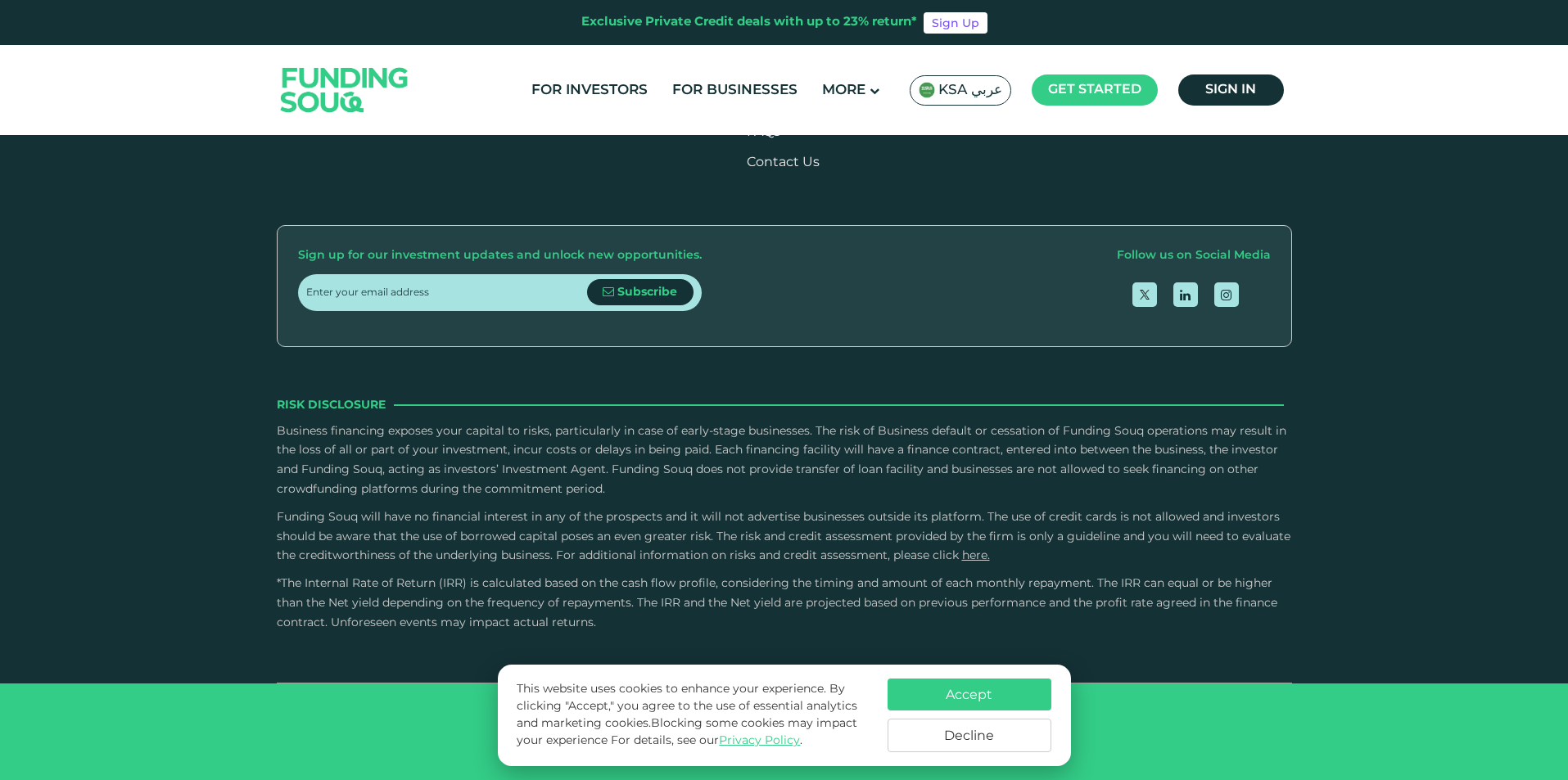
drag, startPoint x: 1022, startPoint y: 447, endPoint x: 784, endPoint y: 447, distance: 238.0
drag, startPoint x: 1050, startPoint y: 438, endPoint x: 854, endPoint y: 443, distance: 196.1
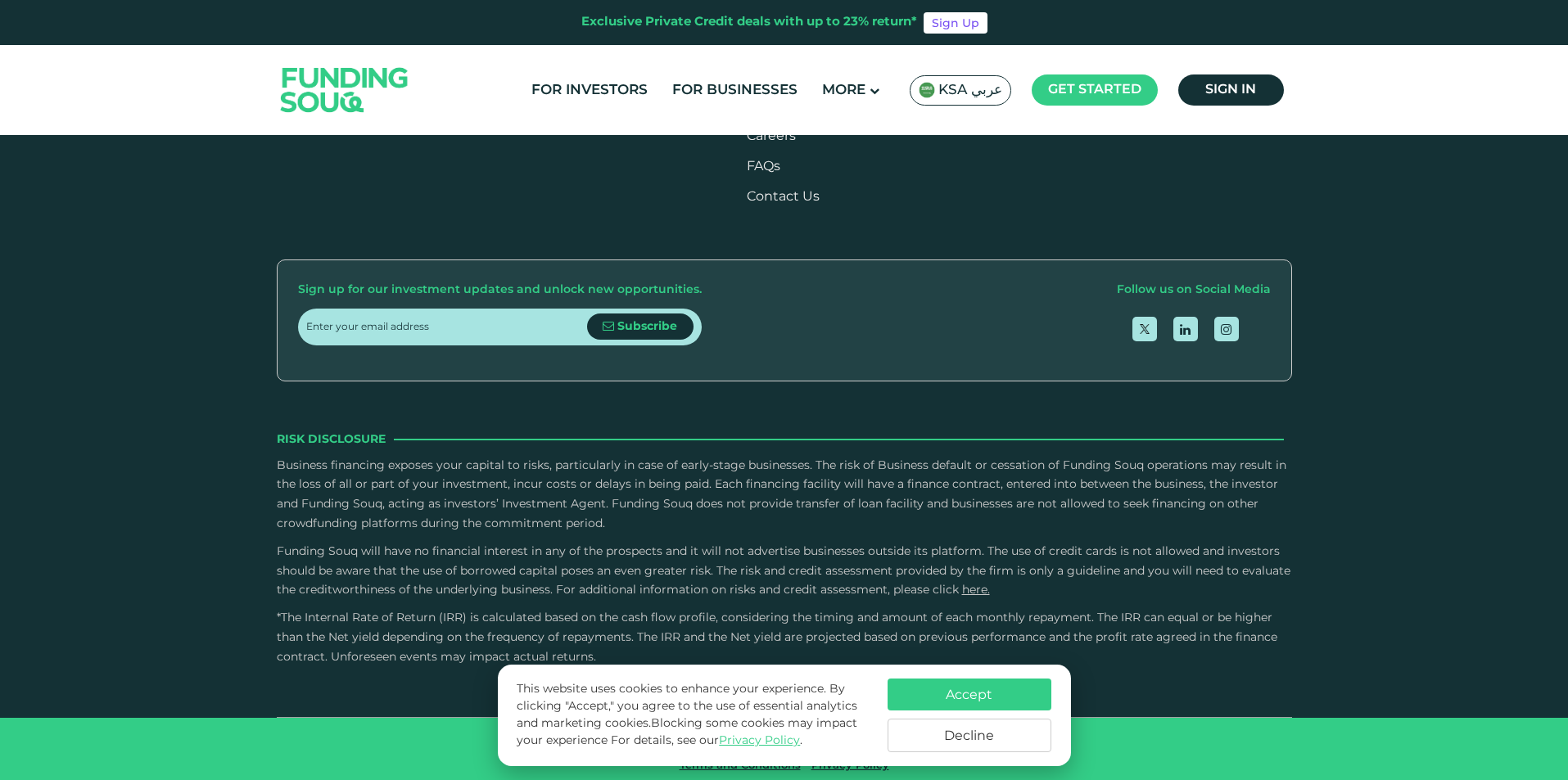
scroll to position [2637, 0]
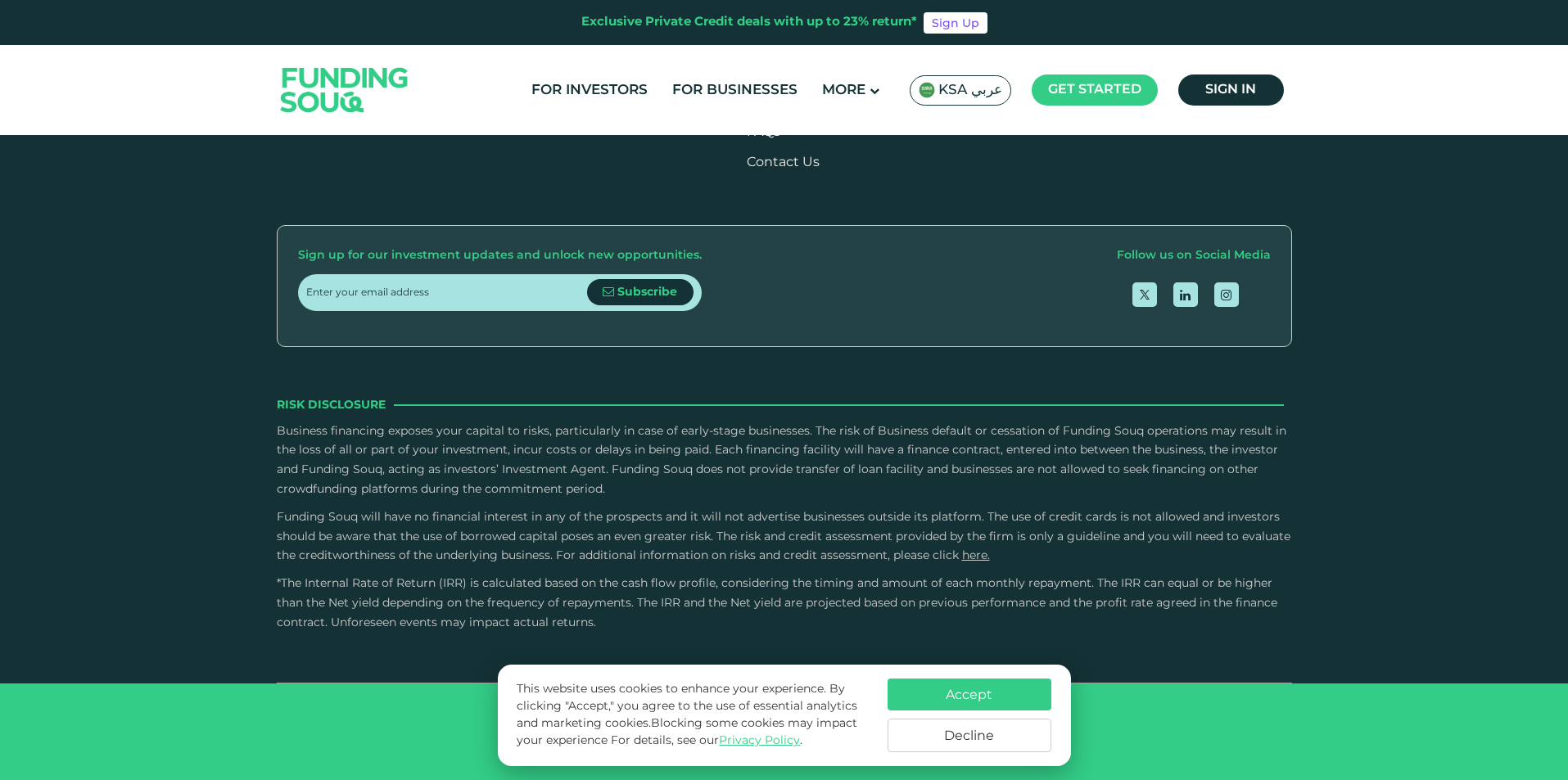
type tc-range-slider "4"
drag, startPoint x: 1125, startPoint y: 328, endPoint x: 1045, endPoint y: 324, distance: 80.1
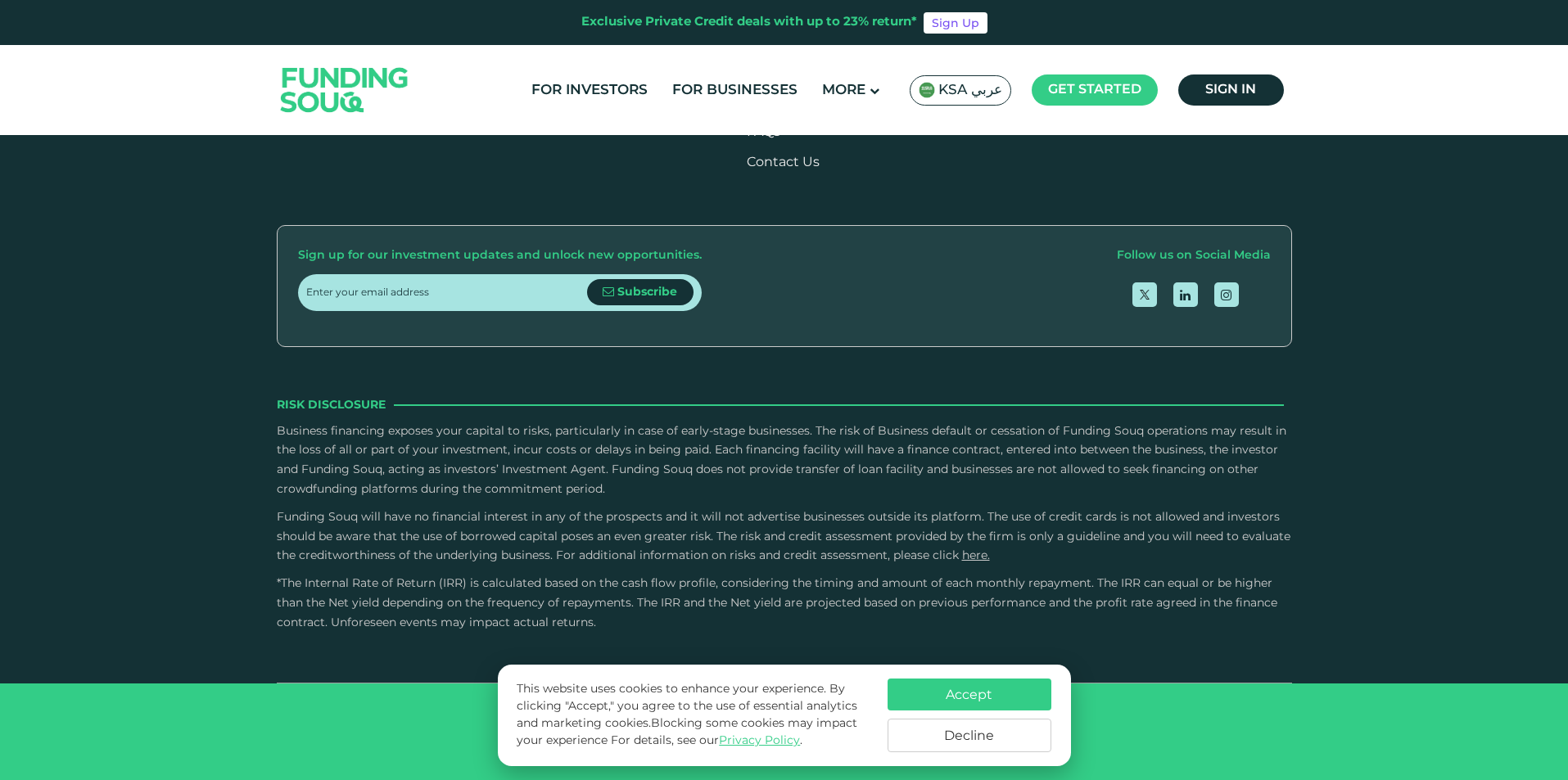
drag, startPoint x: 1060, startPoint y: 430, endPoint x: 943, endPoint y: 414, distance: 118.1
